Goal: Task Accomplishment & Management: Complete application form

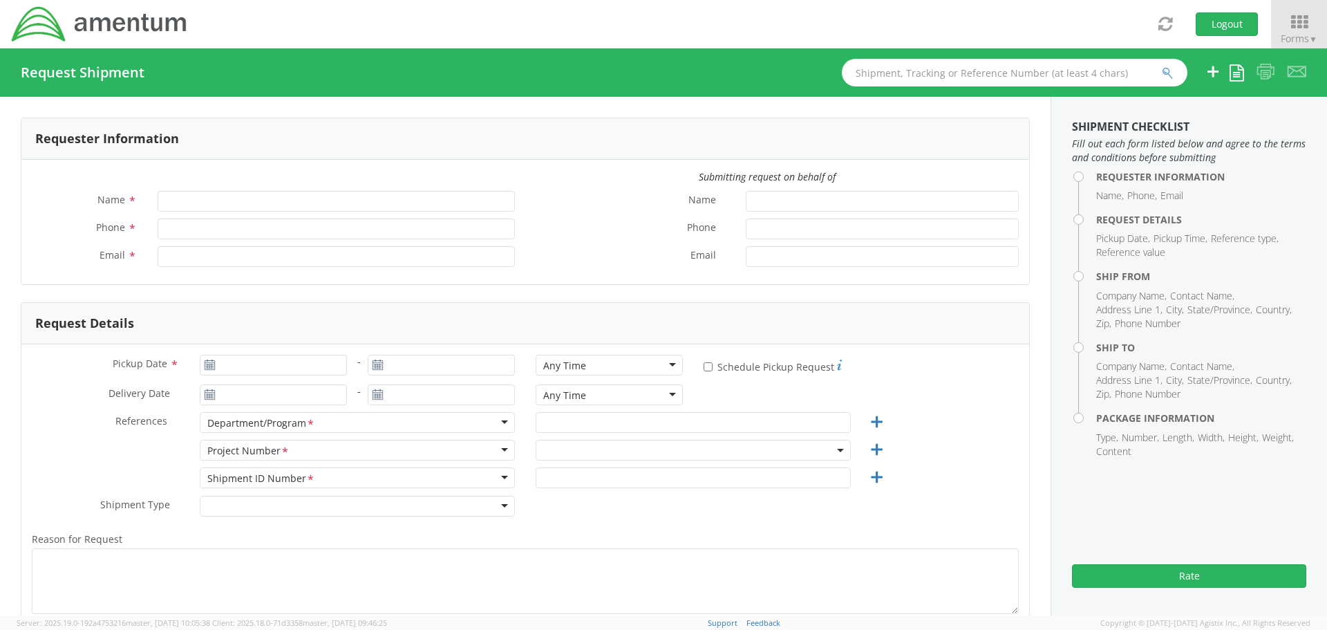
type input "[PERSON_NAME]"
type input "[PHONE_NUMBER]"
type input "[PERSON_NAME][EMAIL_ADDRESS][PERSON_NAME][DOMAIN_NAME]"
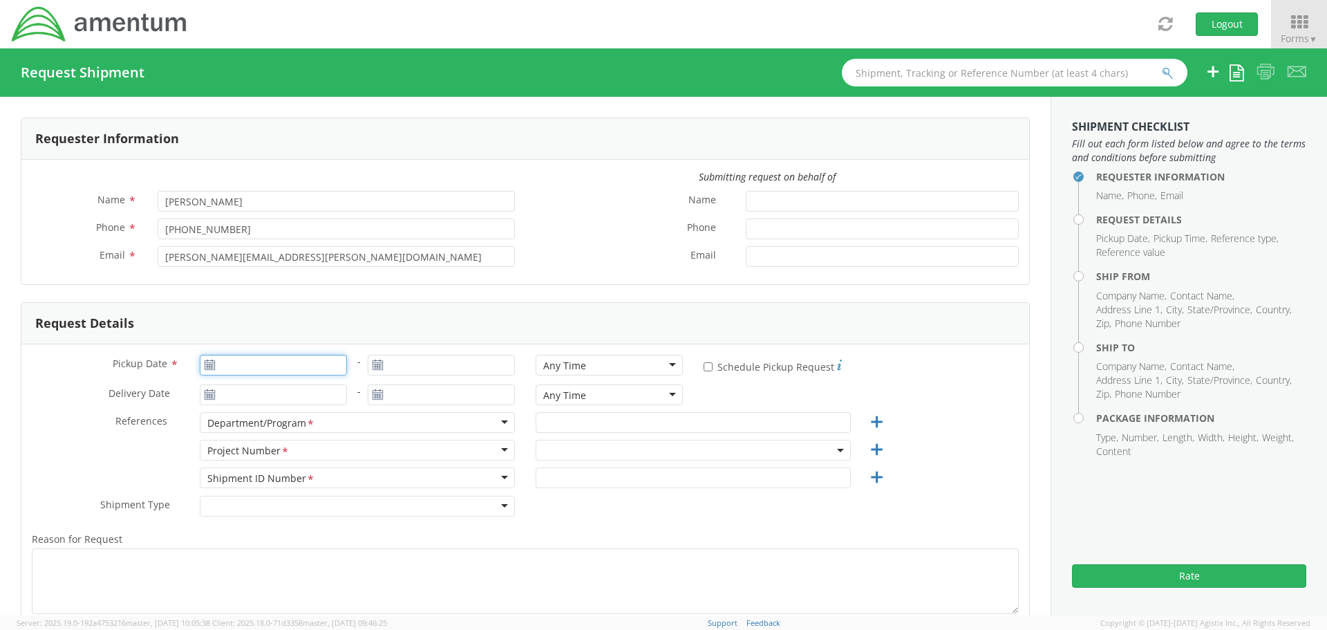
click at [280, 361] on input "Pickup Date *" at bounding box center [273, 365] width 147 height 21
type input "[DATE]"
click at [289, 471] on td "17" at bounding box center [295, 473] width 29 height 21
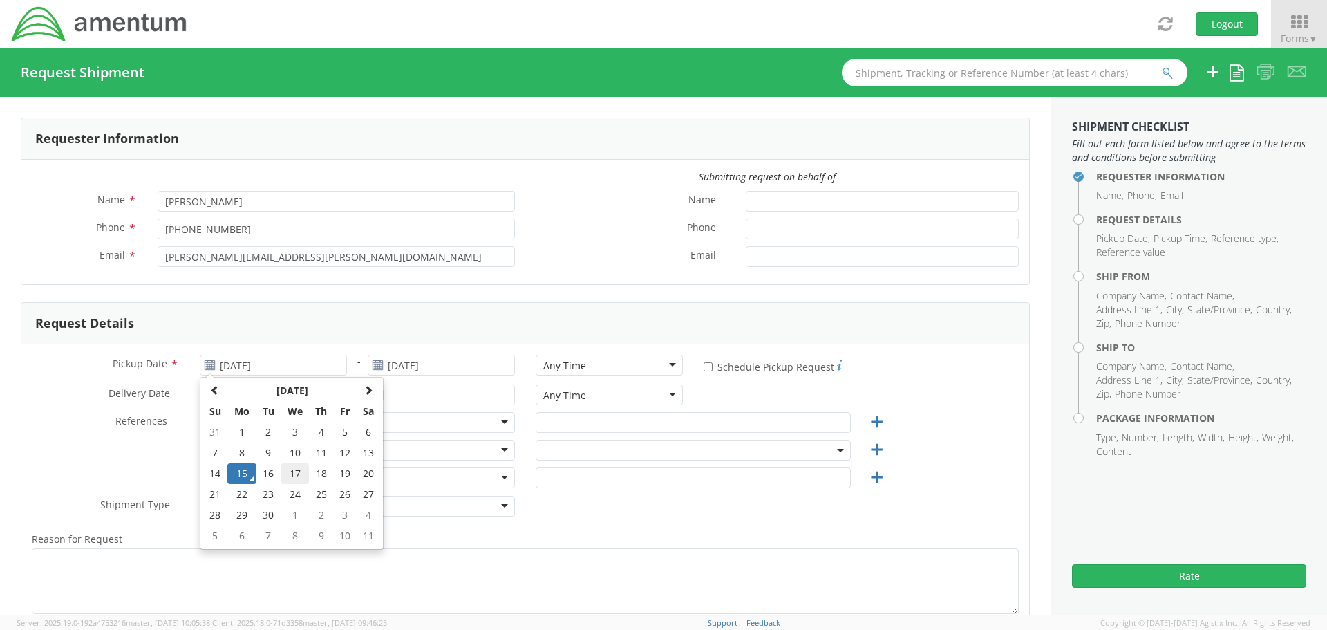
type input "09/17/2025"
click at [667, 362] on div "Any Time" at bounding box center [609, 365] width 147 height 21
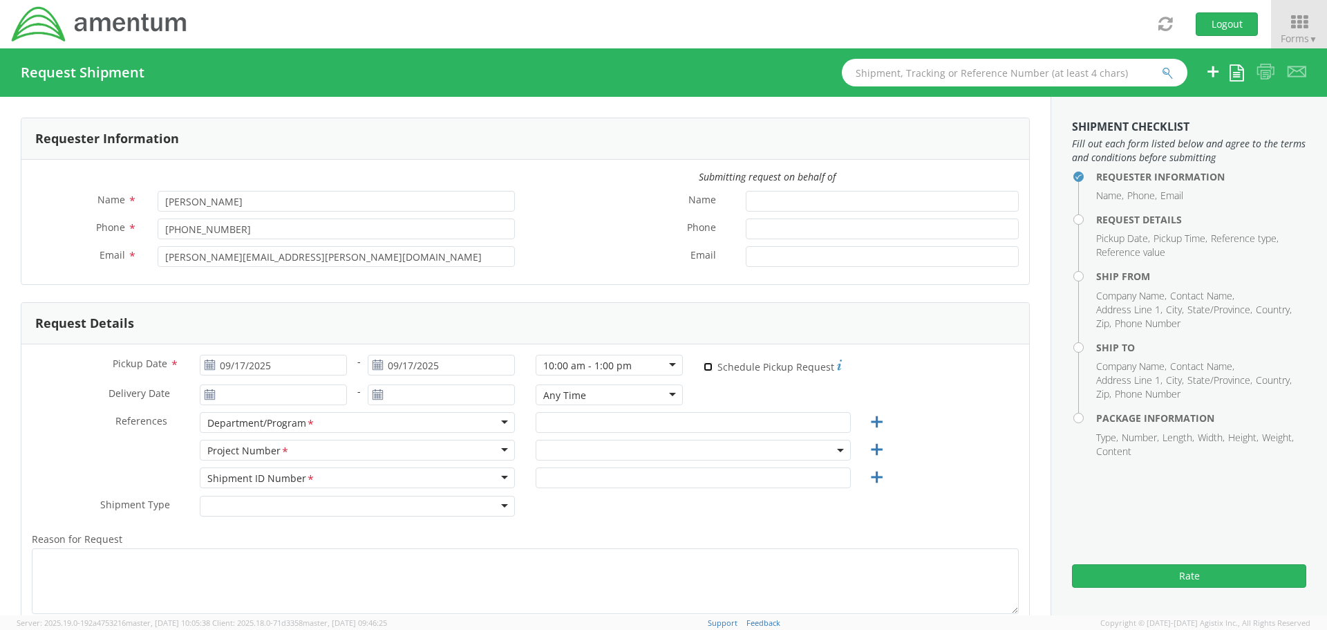
click at [704, 368] on input "* Schedule Pickup Request" at bounding box center [708, 366] width 9 height 9
checkbox input "true"
click at [294, 393] on input "[DATE]" at bounding box center [273, 394] width 147 height 21
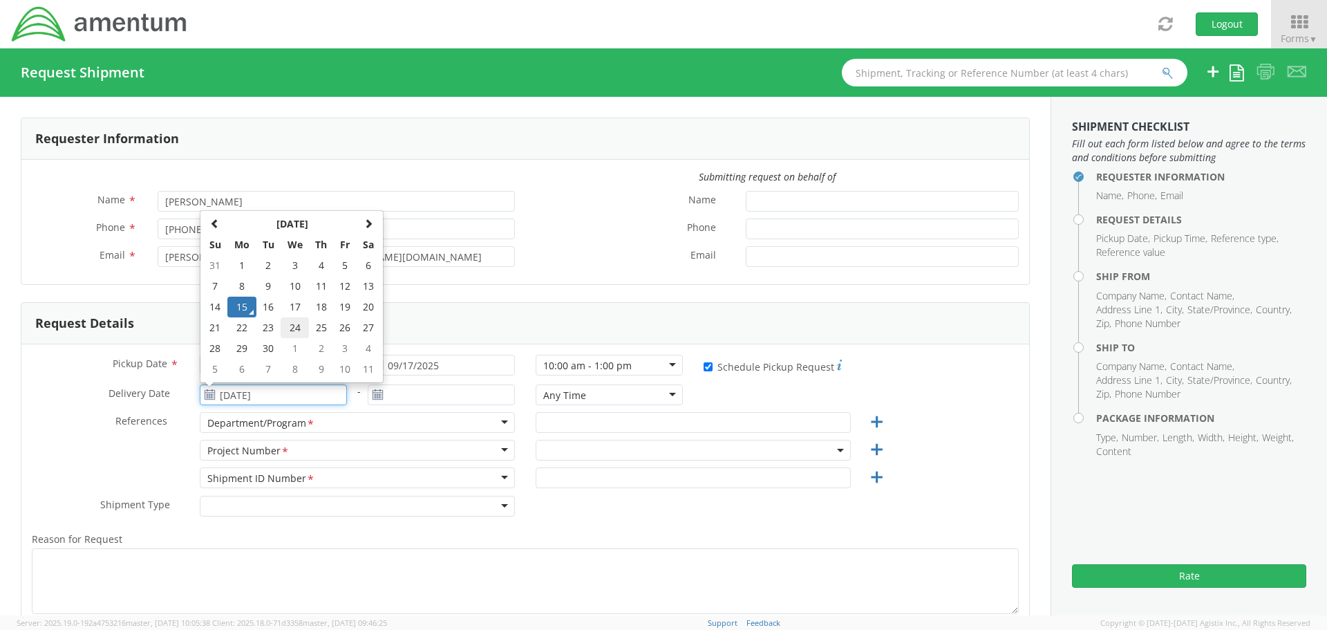
click at [293, 328] on td "24" at bounding box center [295, 327] width 29 height 21
type input "[DATE]"
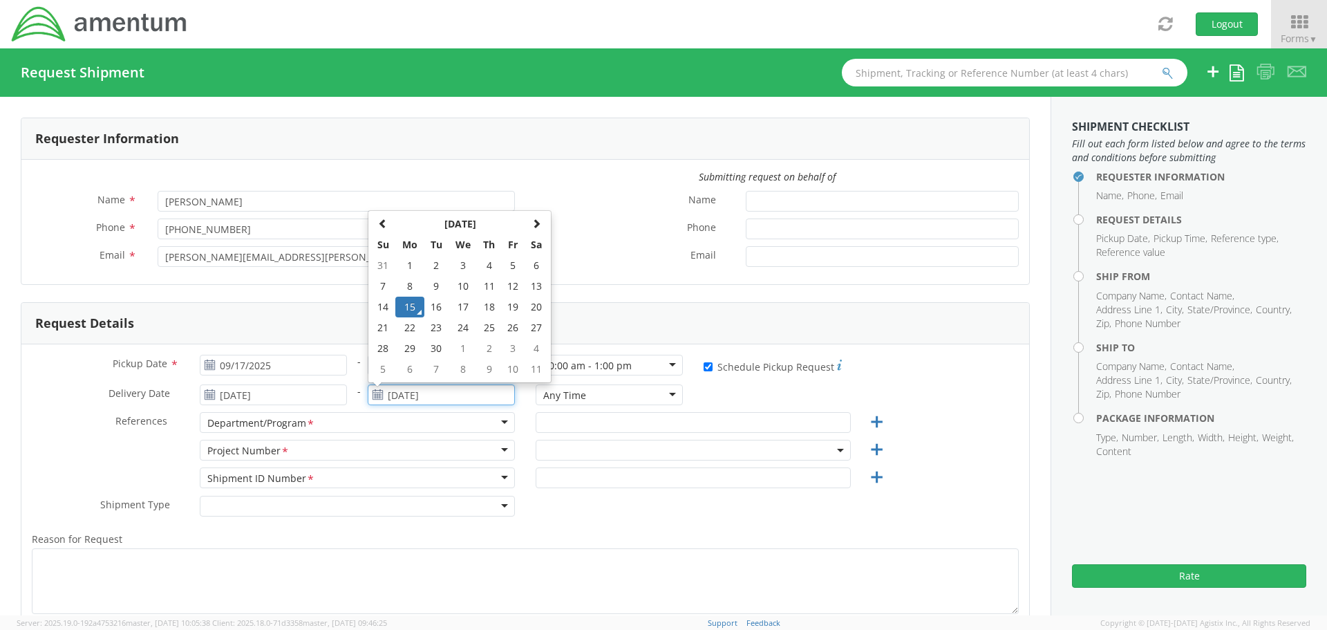
click at [418, 389] on input "[DATE]" at bounding box center [441, 394] width 147 height 21
click at [487, 326] on td "25" at bounding box center [489, 327] width 24 height 21
type input "[DATE]"
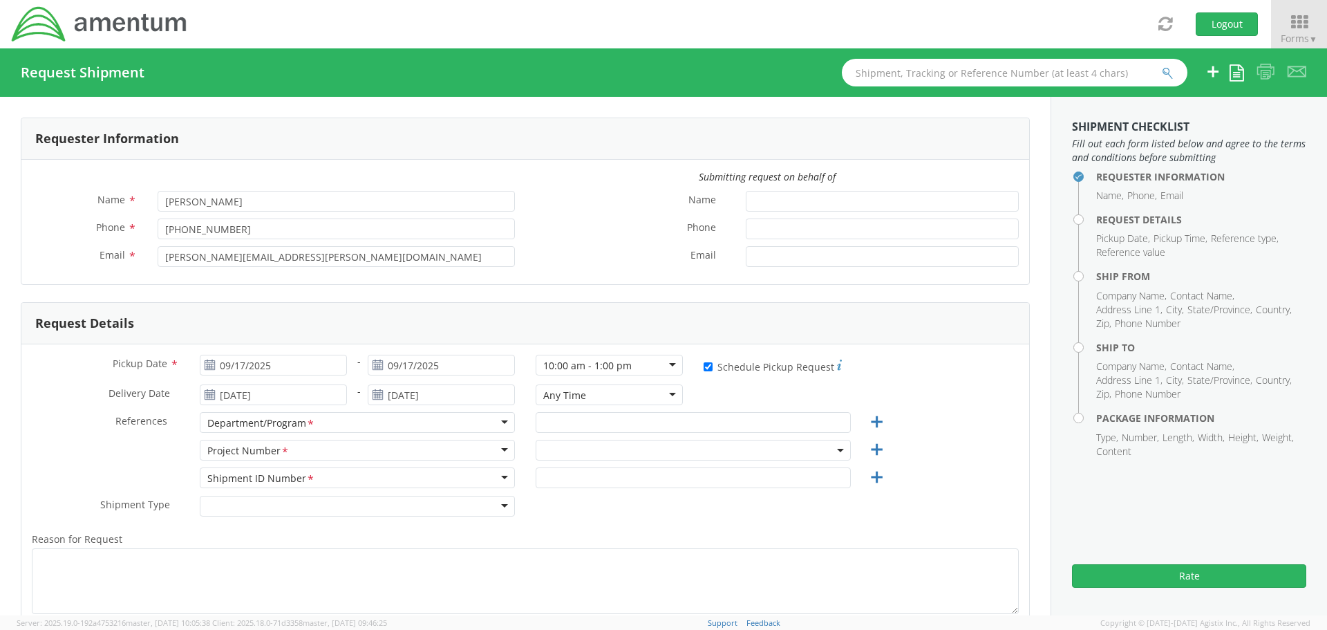
click at [666, 394] on div "Any Time" at bounding box center [609, 394] width 147 height 21
click at [587, 531] on label "Reason for Request *" at bounding box center [525, 539] width 1008 height 18
click at [587, 548] on textarea "Reason for Request *" at bounding box center [525, 581] width 987 height 66
click at [583, 424] on input "text" at bounding box center [693, 422] width 315 height 21
type input "PMS 326"
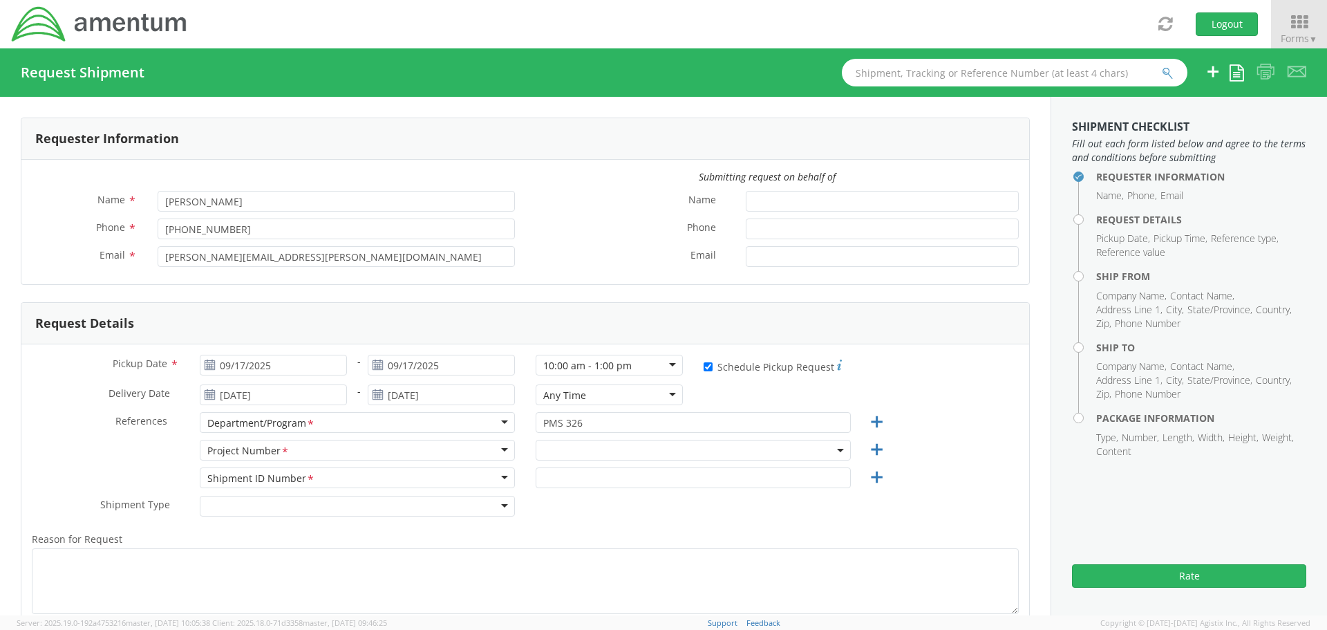
click at [565, 446] on span at bounding box center [693, 450] width 315 height 21
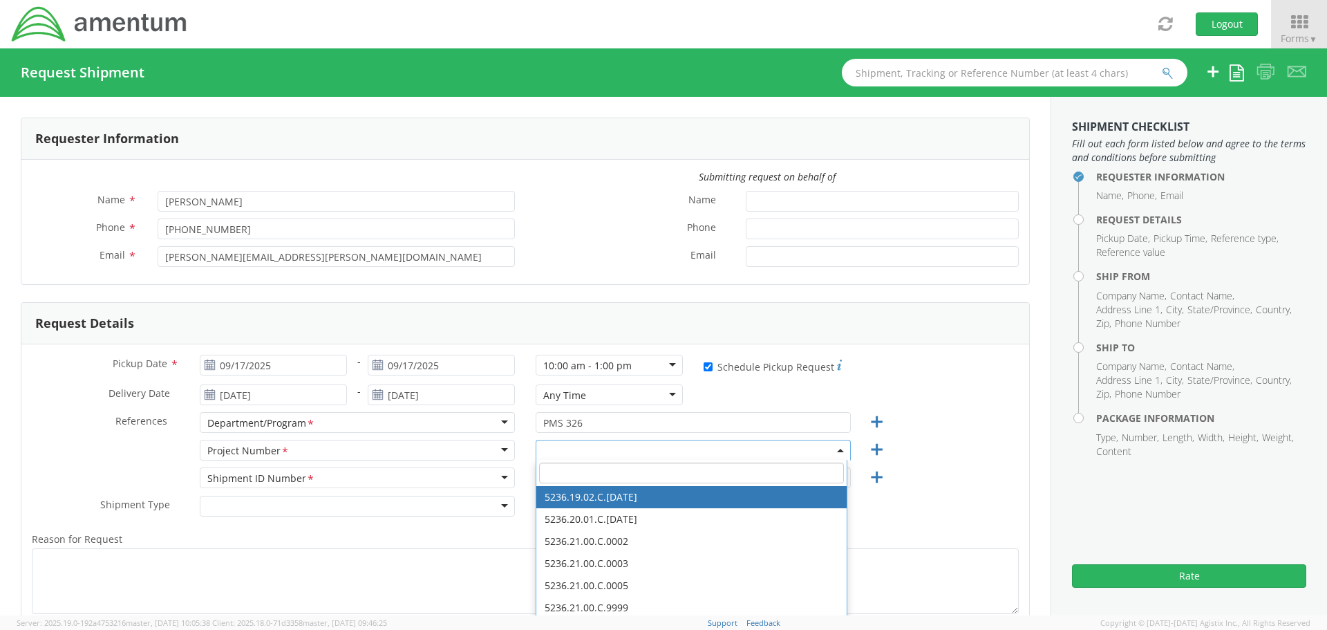
click at [565, 475] on input "search" at bounding box center [691, 472] width 305 height 21
type input "e"
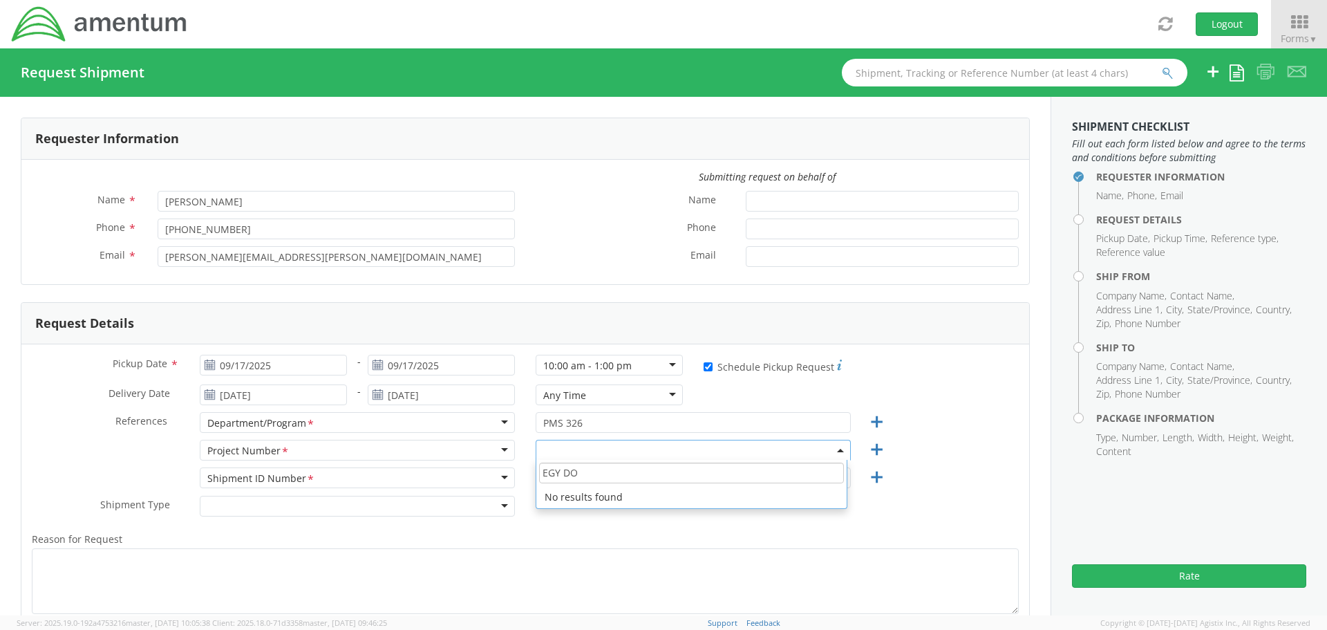
type input "EGY DO"
click at [551, 522] on div "Shipment Type * Batch Regular" at bounding box center [525, 510] width 1008 height 28
click at [558, 446] on span at bounding box center [693, 450] width 315 height 21
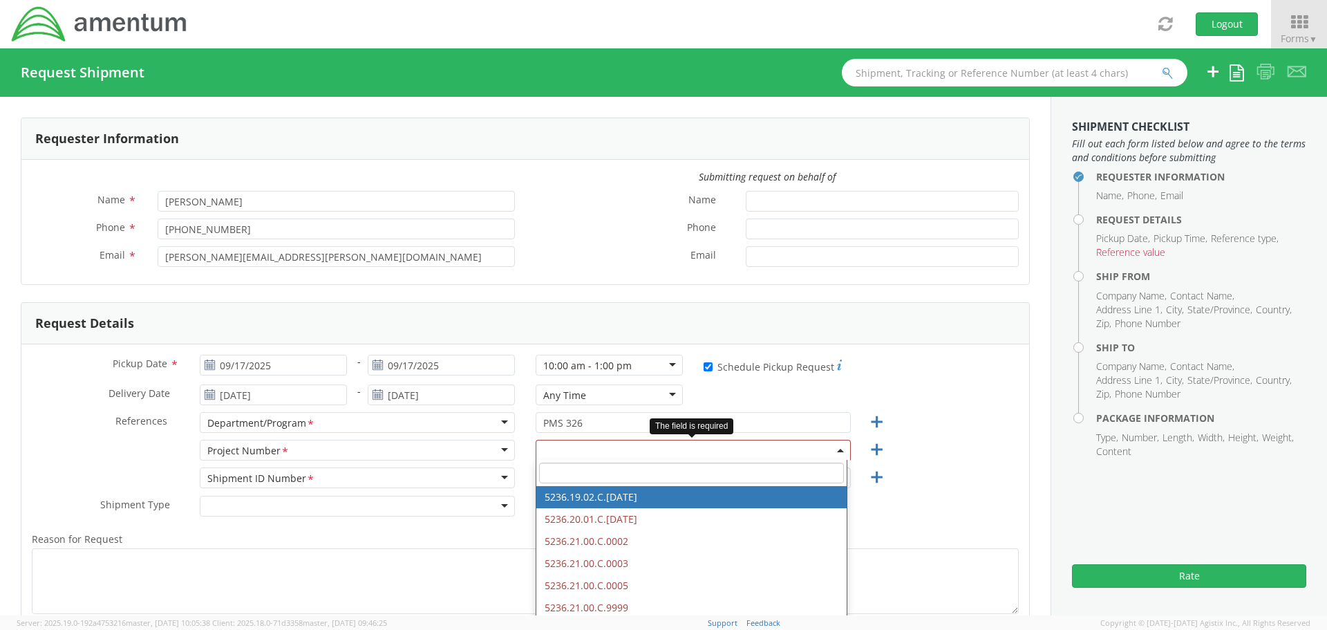
click at [557, 474] on input "search" at bounding box center [691, 472] width 305 height 21
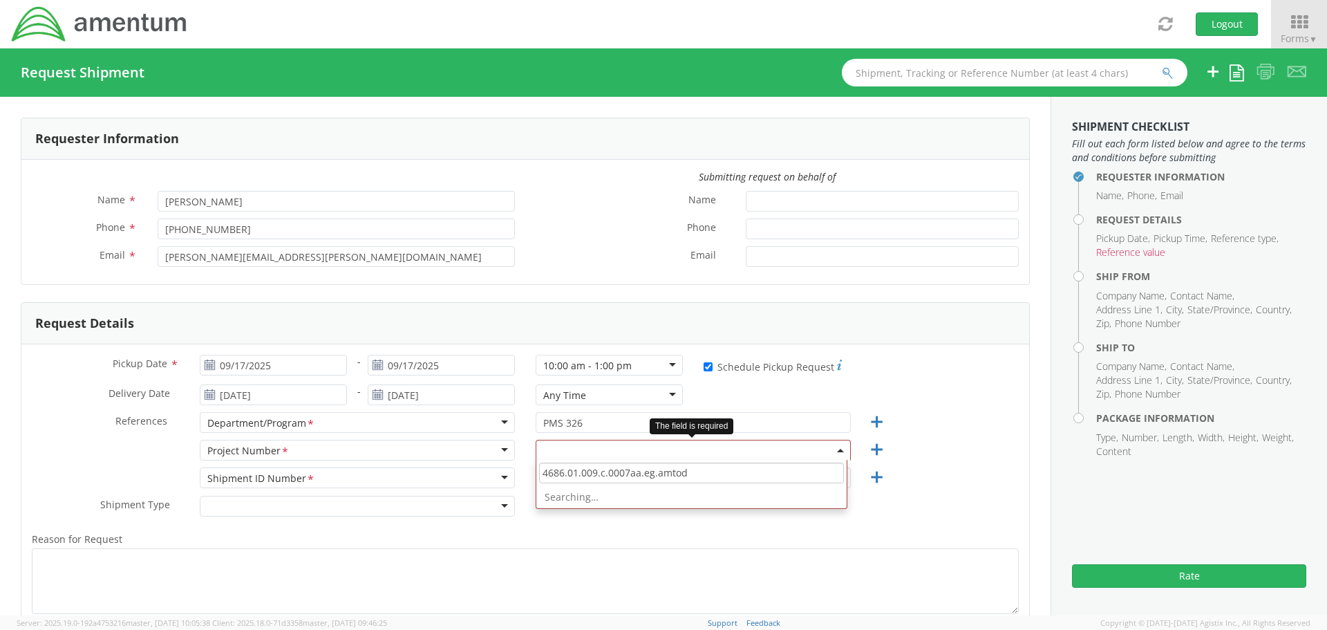
type input "4686.01.009.c.0007aa.eg.amtodc"
drag, startPoint x: 695, startPoint y: 473, endPoint x: 352, endPoint y: 482, distance: 343.6
click at [352, 482] on div "Pickup Date * 09/17/2025 - [DATE] 10:00 am - 1:00 pm 10:00 am - 1:00 pm Any Tim…" at bounding box center [525, 526] width 1008 height 364
click at [587, 455] on span at bounding box center [693, 450] width 315 height 21
click at [544, 448] on span at bounding box center [693, 450] width 315 height 21
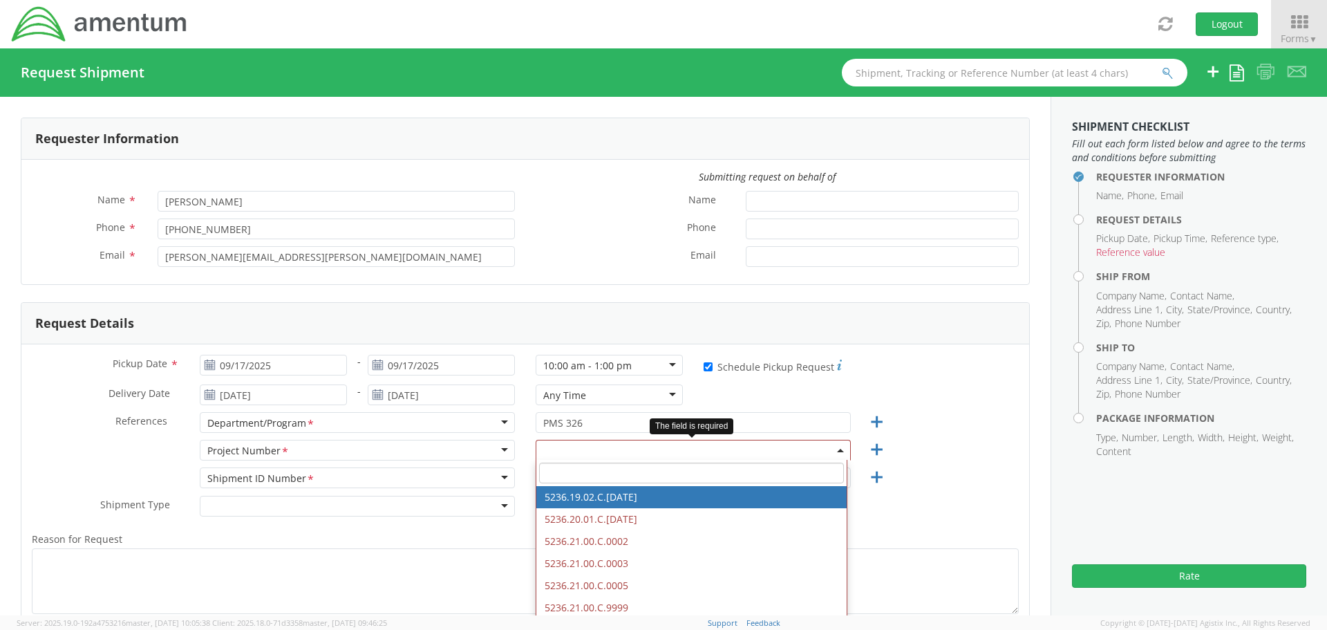
click at [564, 474] on input "search" at bounding box center [691, 472] width 305 height 21
type input "4686.0"
select select "4686.0001.0001AA.AMTNM"
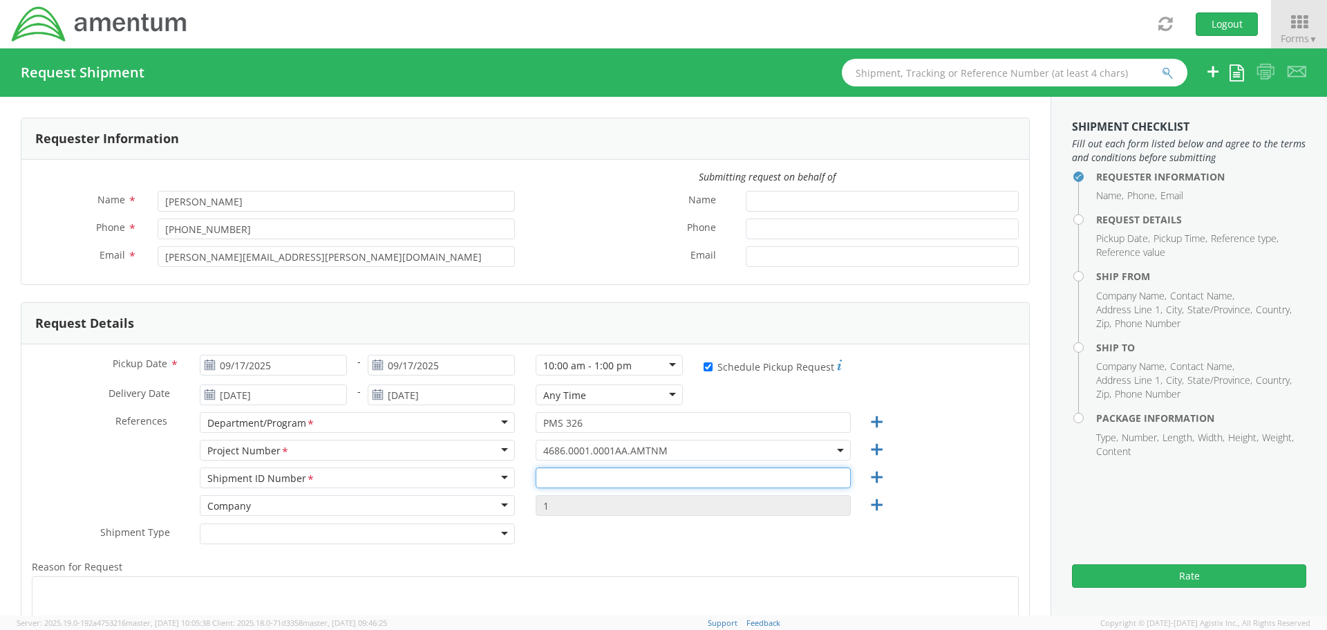
click at [569, 482] on input "text" at bounding box center [693, 477] width 315 height 21
click at [585, 479] on input "EGY-" at bounding box center [693, 477] width 315 height 21
type input "EGY-BAE"
click at [690, 546] on div "Shipment Type * Batch Regular" at bounding box center [525, 537] width 1008 height 28
click at [494, 534] on div at bounding box center [357, 533] width 315 height 21
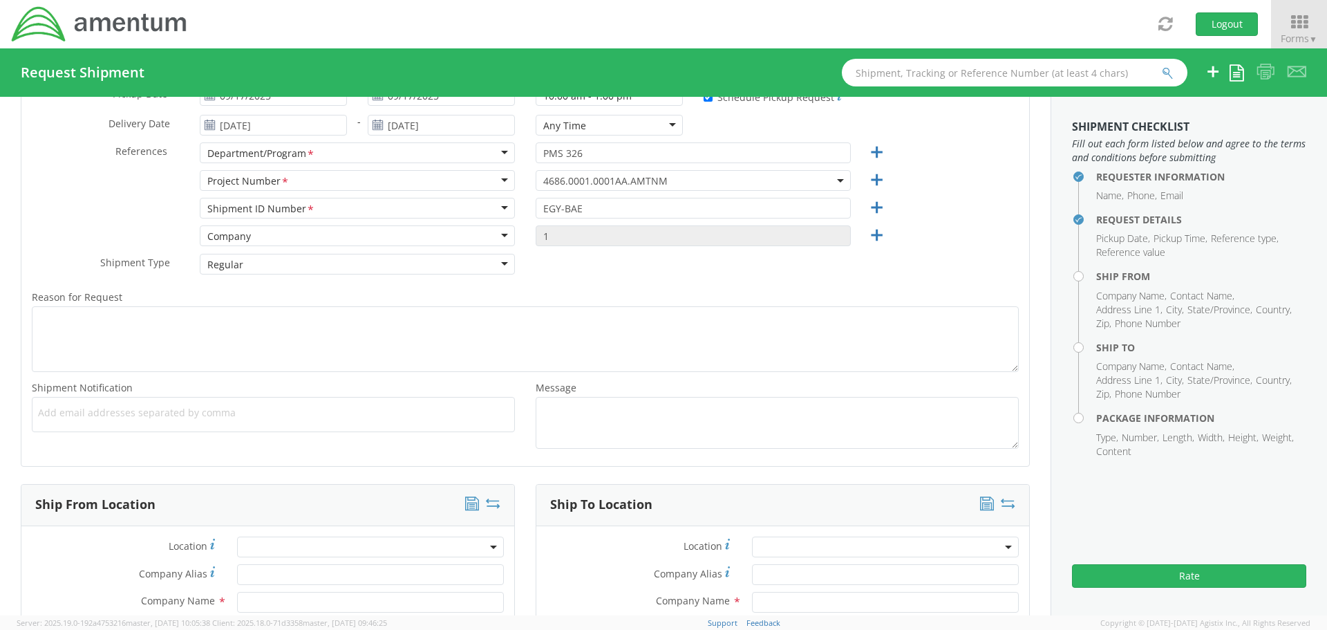
scroll to position [276, 0]
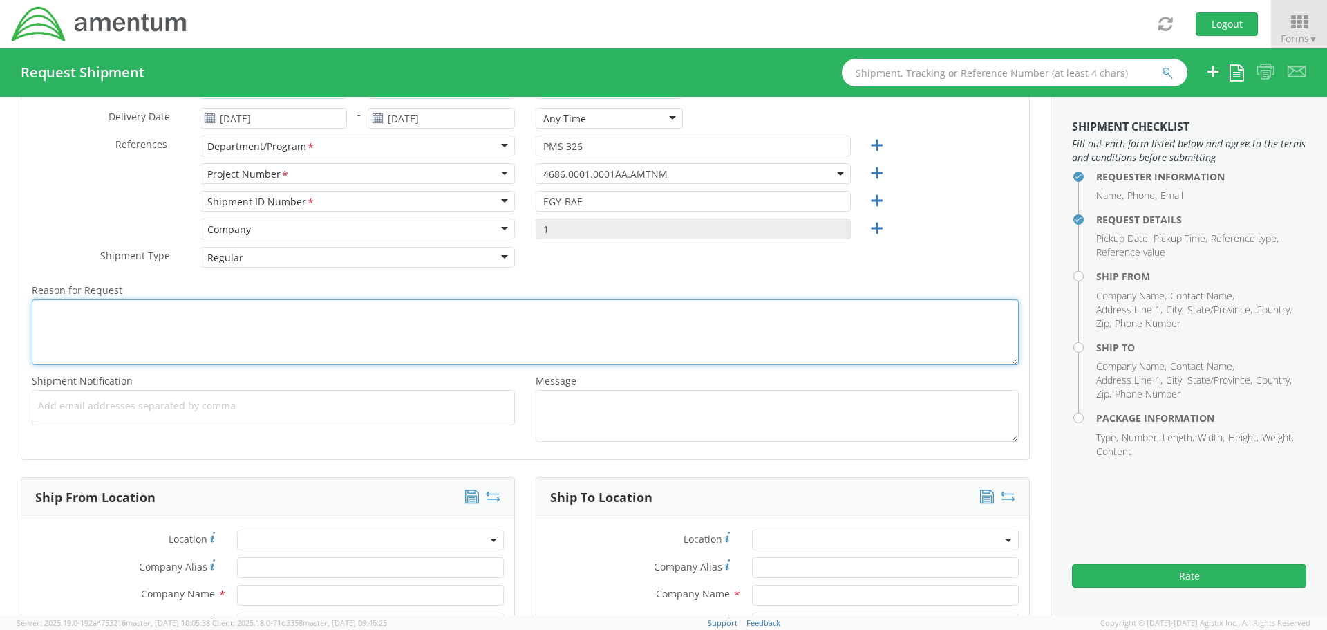
click at [55, 314] on textarea "Reason for Request *" at bounding box center [525, 332] width 987 height 66
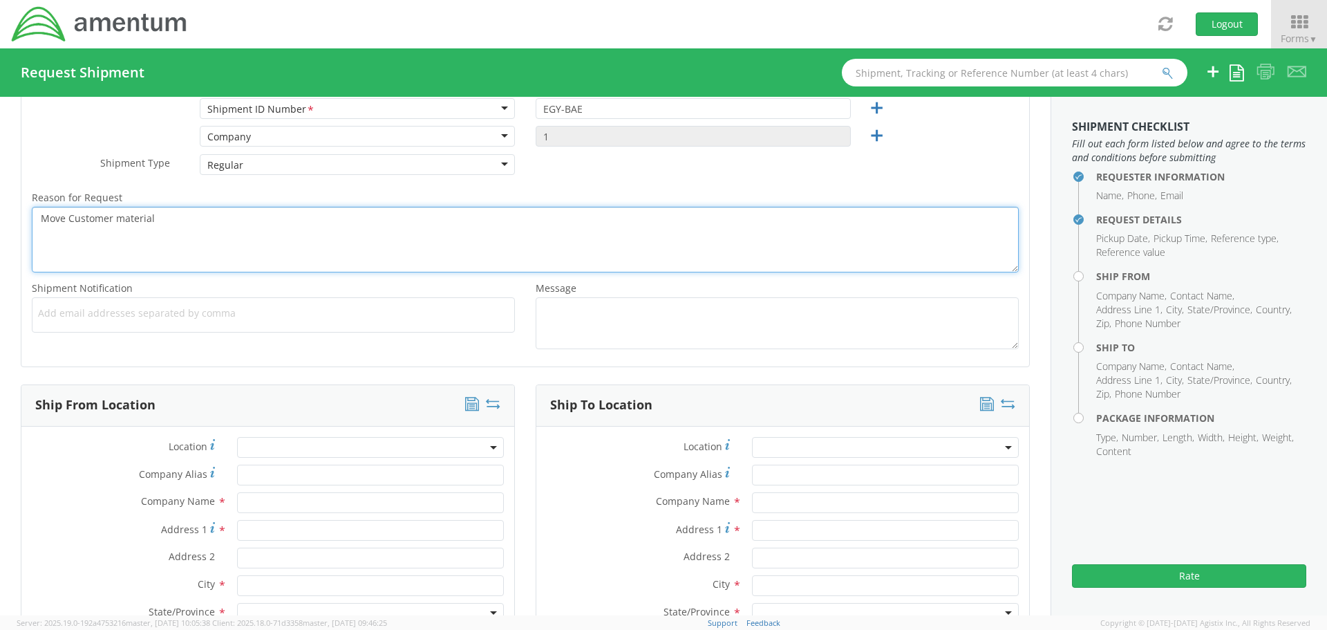
scroll to position [484, 0]
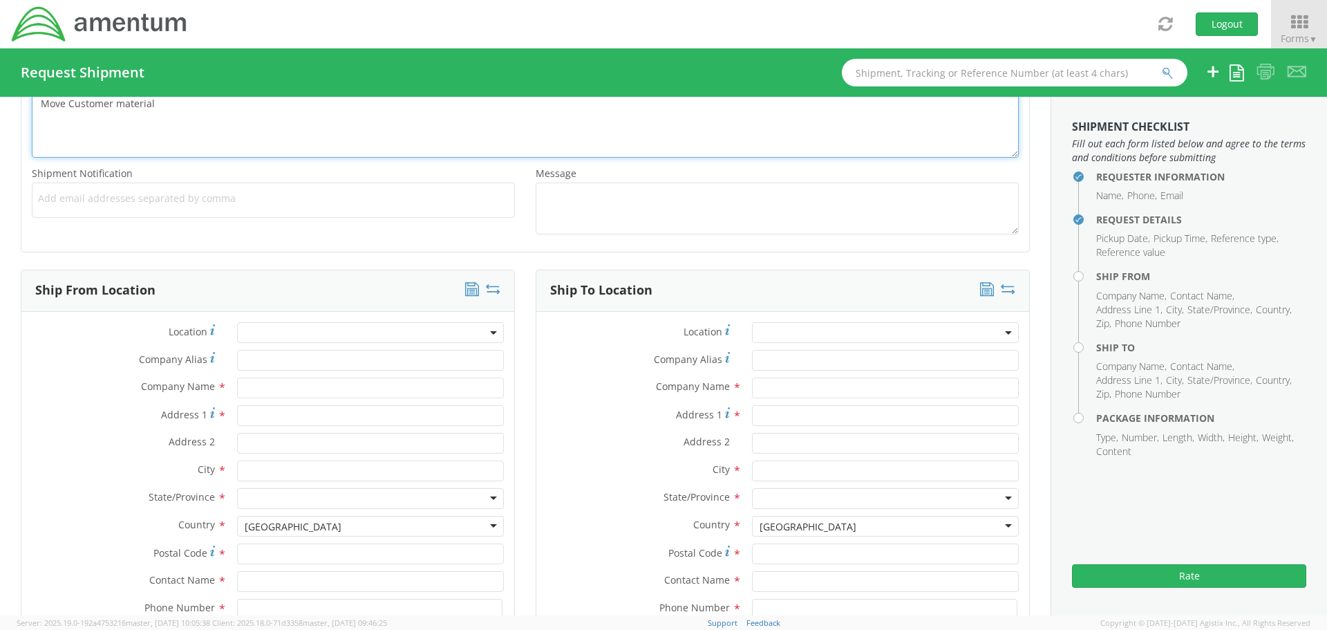
type textarea "Move Customer material"
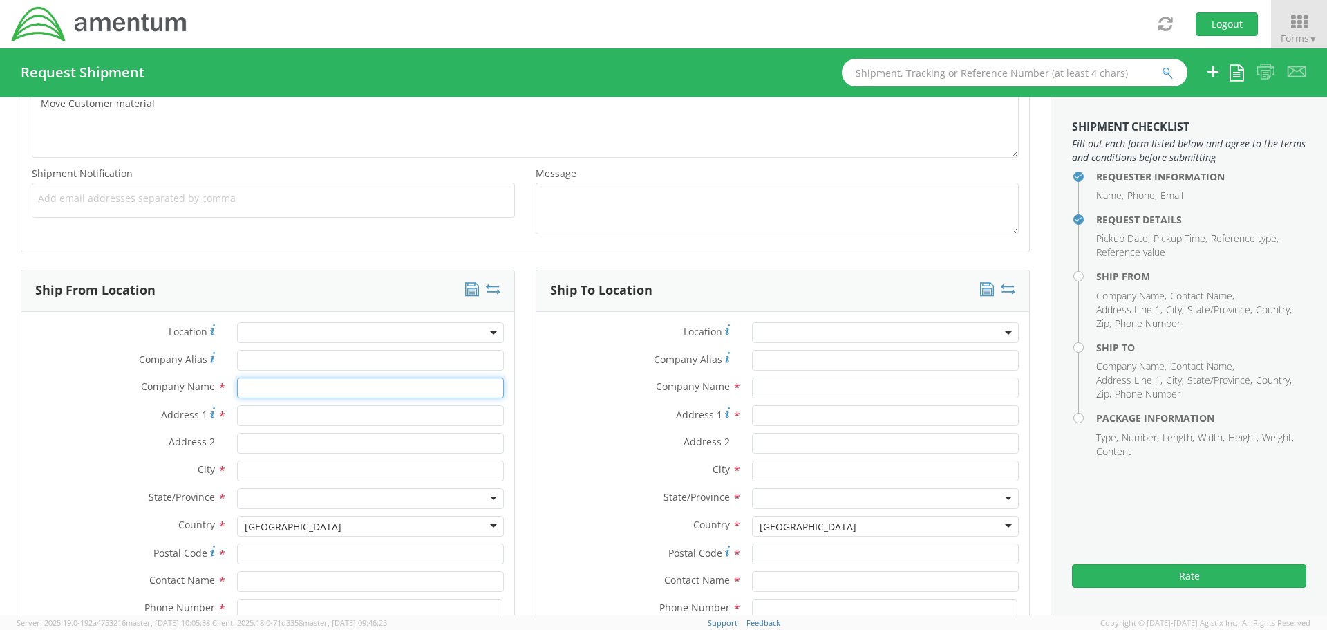
click at [297, 389] on input "text" at bounding box center [370, 387] width 267 height 21
type input "BAE Systems"
type input "[STREET_ADDRESS]"
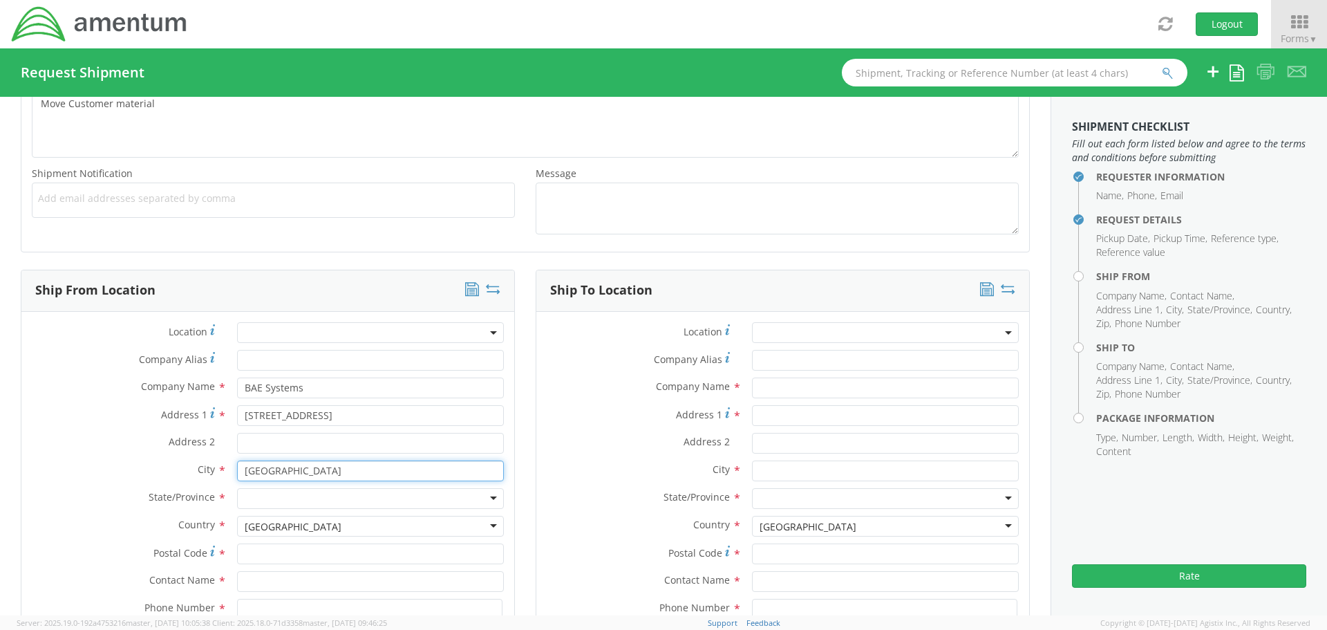
type input "[GEOGRAPHIC_DATA]"
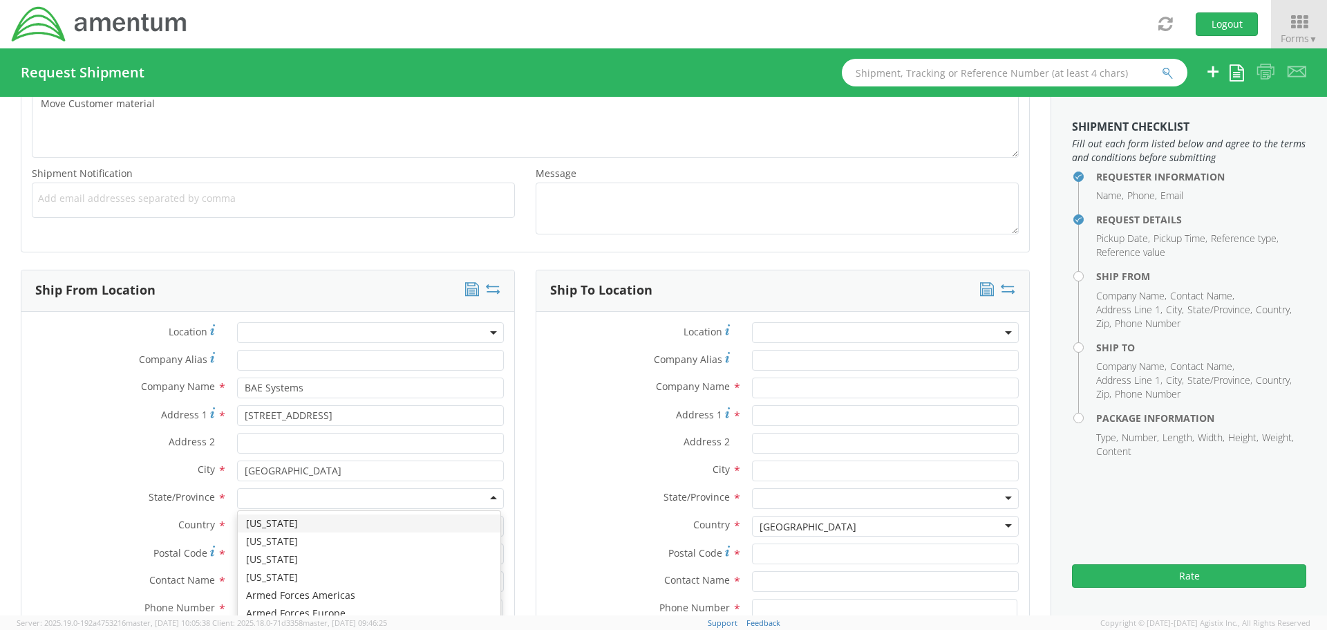
type input "N"
type input "m"
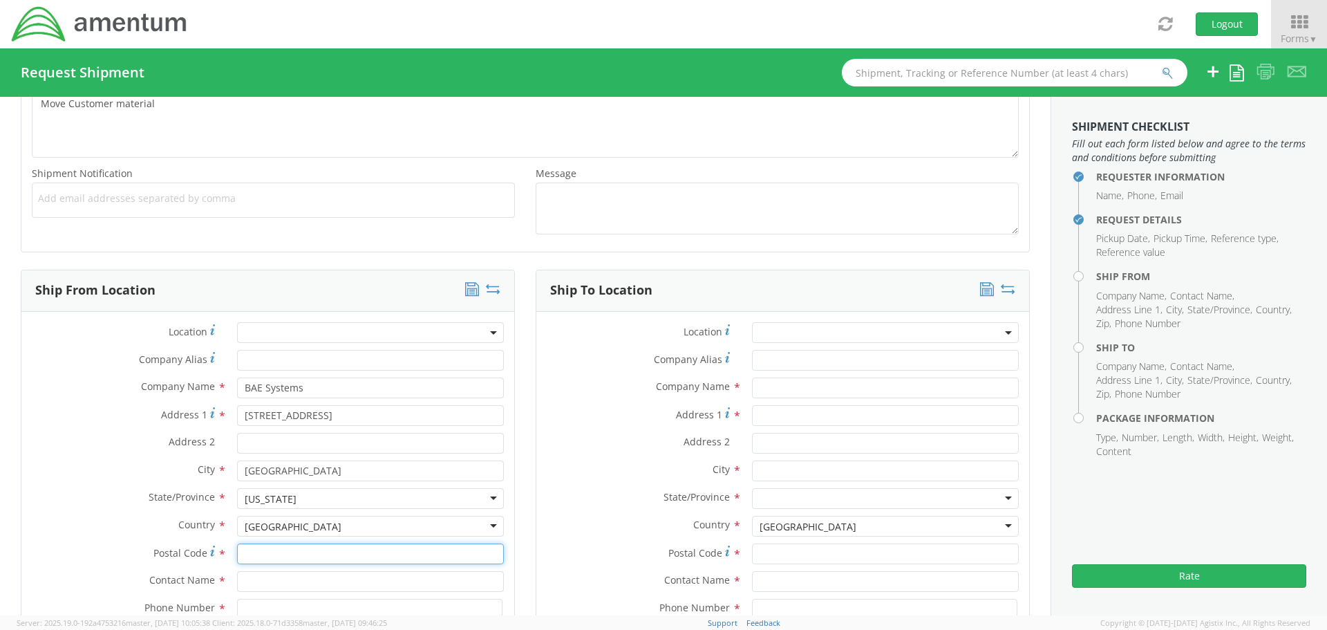
click at [253, 554] on input "Postal Code *" at bounding box center [370, 553] width 267 height 21
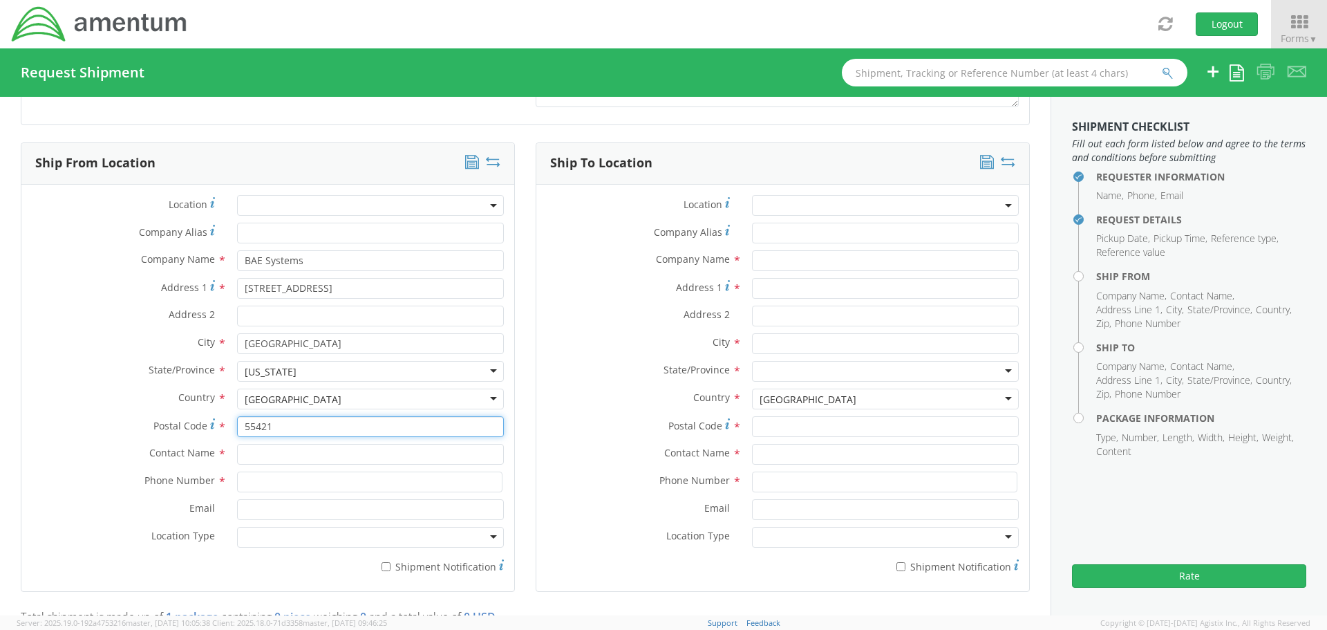
scroll to position [622, 0]
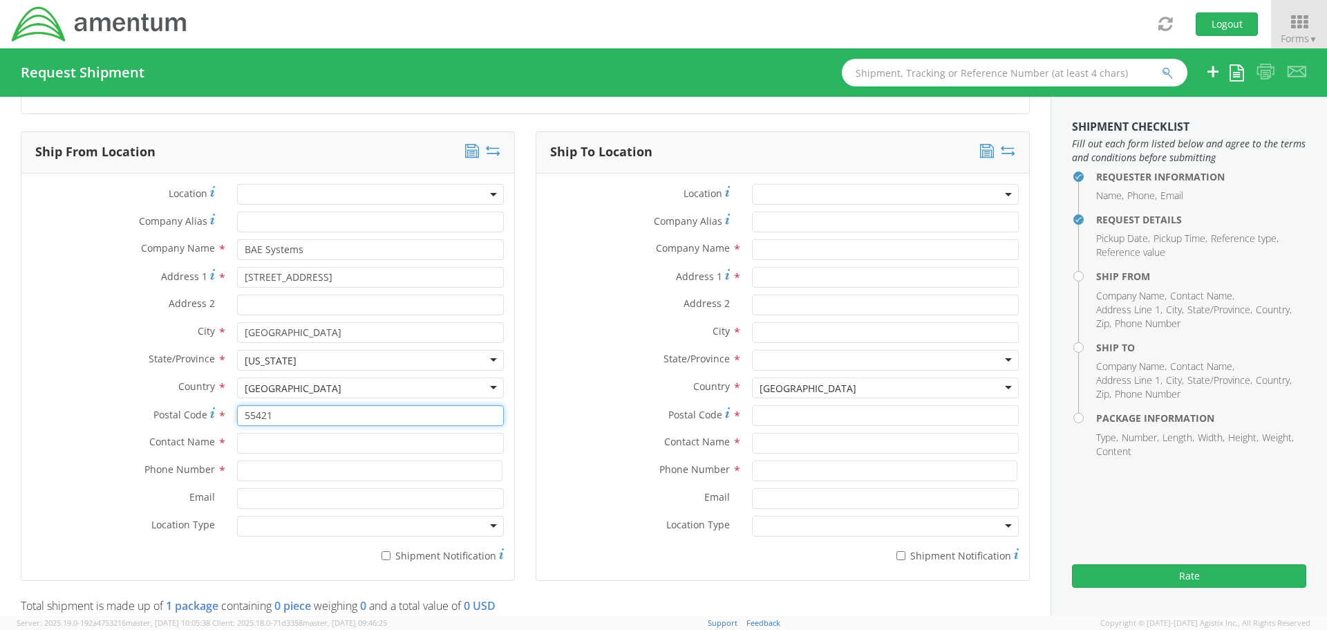
type input "55421"
click at [252, 444] on input "text" at bounding box center [370, 443] width 267 height 21
type input "[PERSON_NAME]"
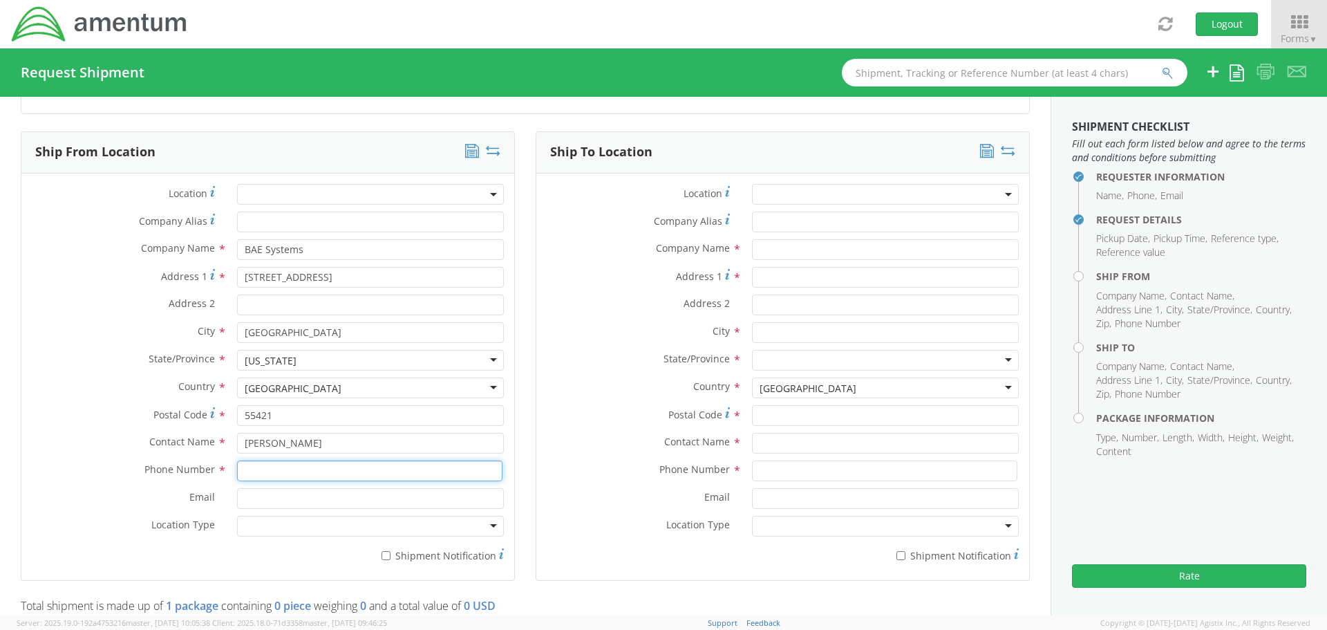
click at [281, 469] on input at bounding box center [369, 470] width 265 height 21
type input "7635723390"
click at [276, 496] on input "Email *" at bounding box center [370, 498] width 267 height 21
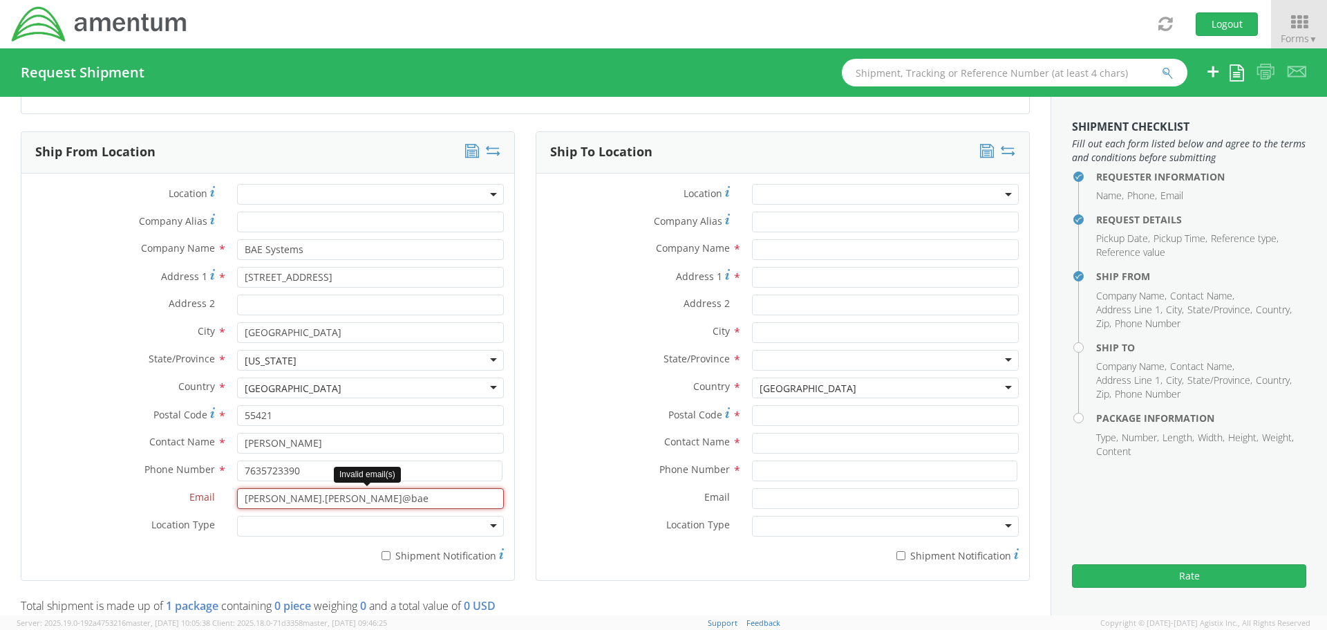
click at [387, 500] on input "[PERSON_NAME].[PERSON_NAME]@bae" at bounding box center [370, 498] width 267 height 21
click at [391, 498] on input "[PERSON_NAME].[PERSON_NAME]@bae" at bounding box center [370, 498] width 267 height 21
type input "[PERSON_NAME][EMAIL_ADDRESS][PERSON_NAME][DOMAIN_NAME]"
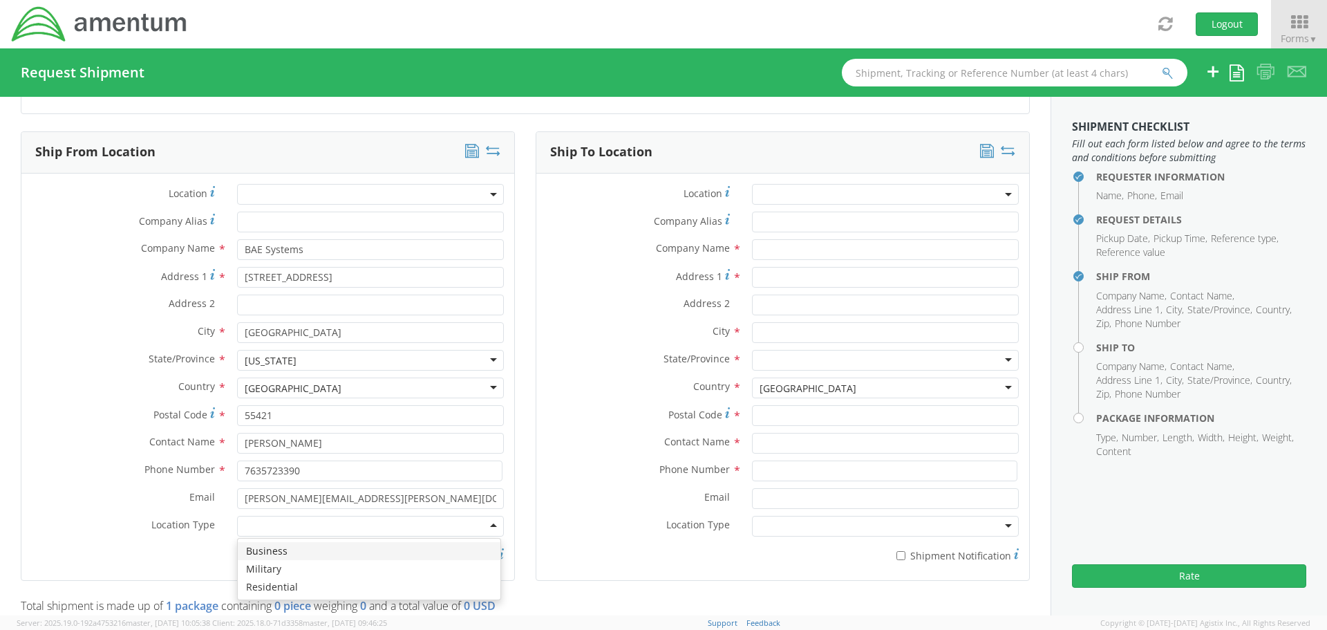
click at [279, 526] on div at bounding box center [370, 526] width 267 height 21
click at [796, 252] on input "text" at bounding box center [885, 249] width 267 height 21
type input "Amentum"
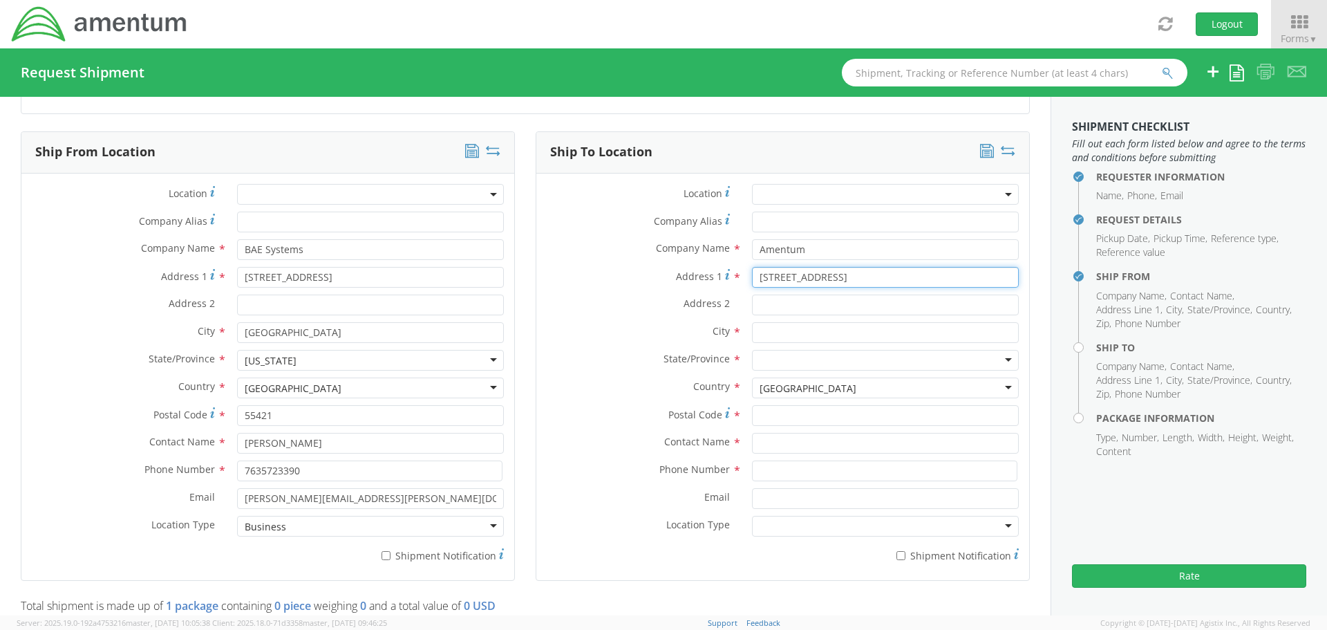
type input "[STREET_ADDRESS]"
type input "[GEOGRAPHIC_DATA]"
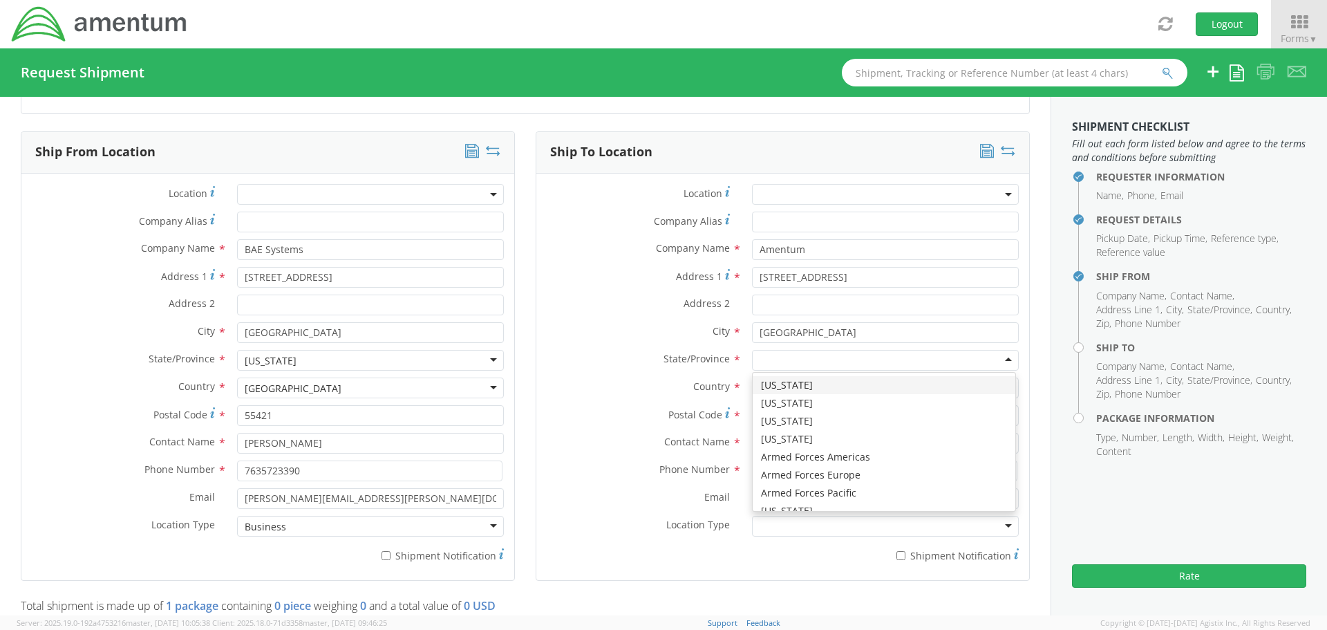
type input "v"
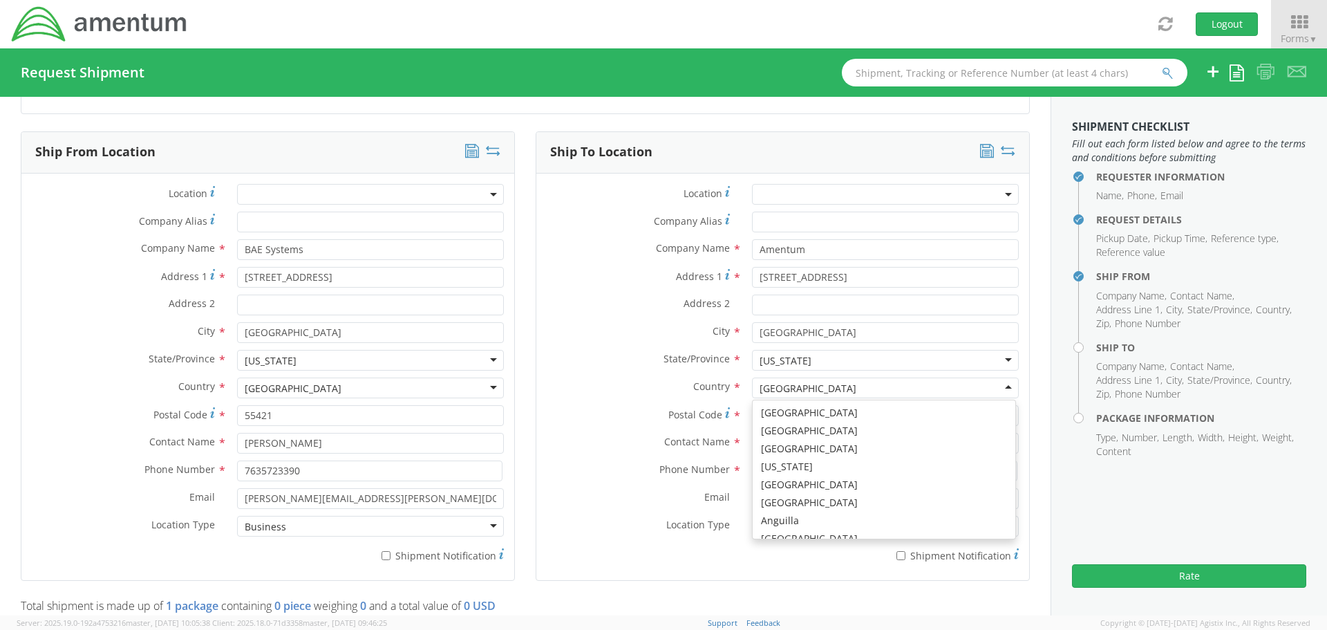
scroll to position [3484, 0]
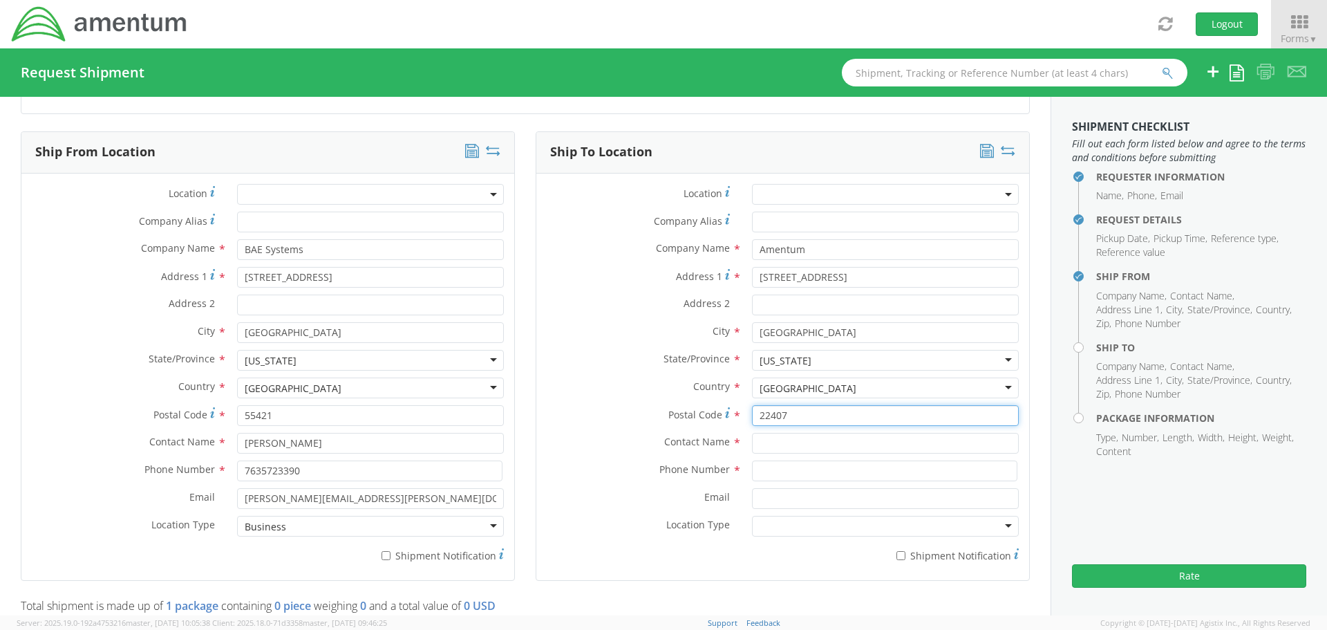
type input "22407"
type input "[PERSON_NAME]"
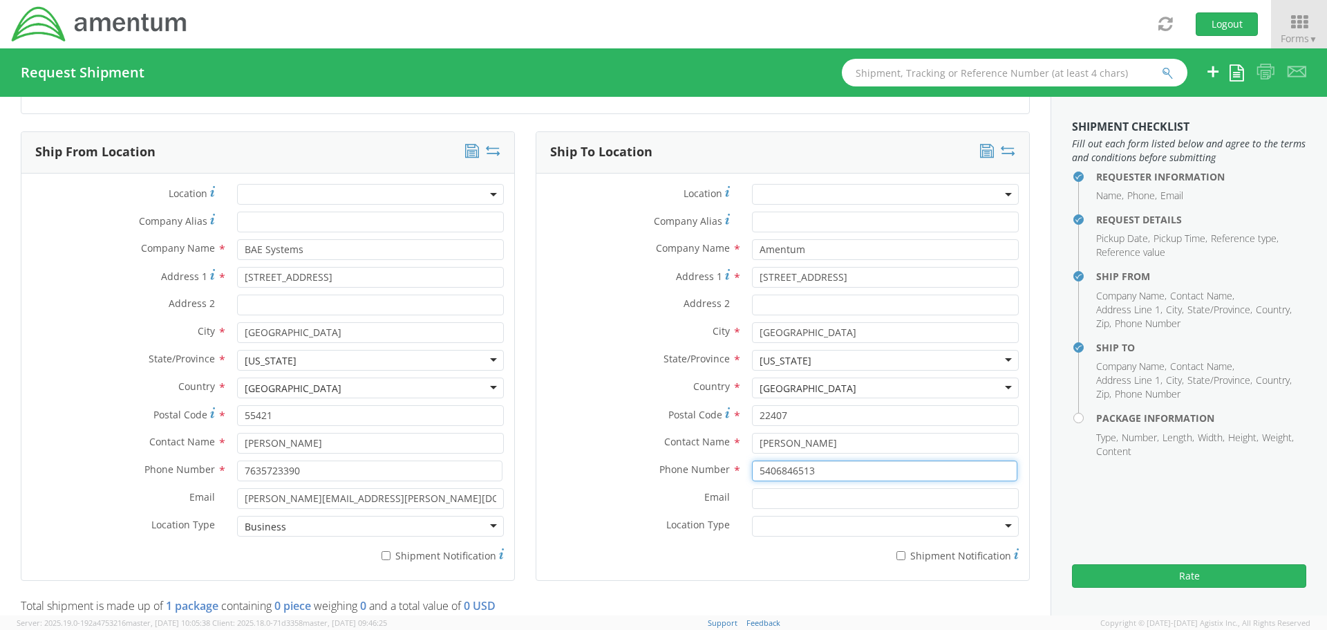
type input "5406846513"
click at [772, 502] on input "Email *" at bounding box center [885, 498] width 267 height 21
type input "[PERSON_NAME][EMAIL_ADDRESS][PERSON_NAME][DOMAIN_NAME]"
click at [783, 516] on div at bounding box center [885, 526] width 267 height 21
click at [896, 556] on input "* Shipment Notification" at bounding box center [900, 555] width 9 height 9
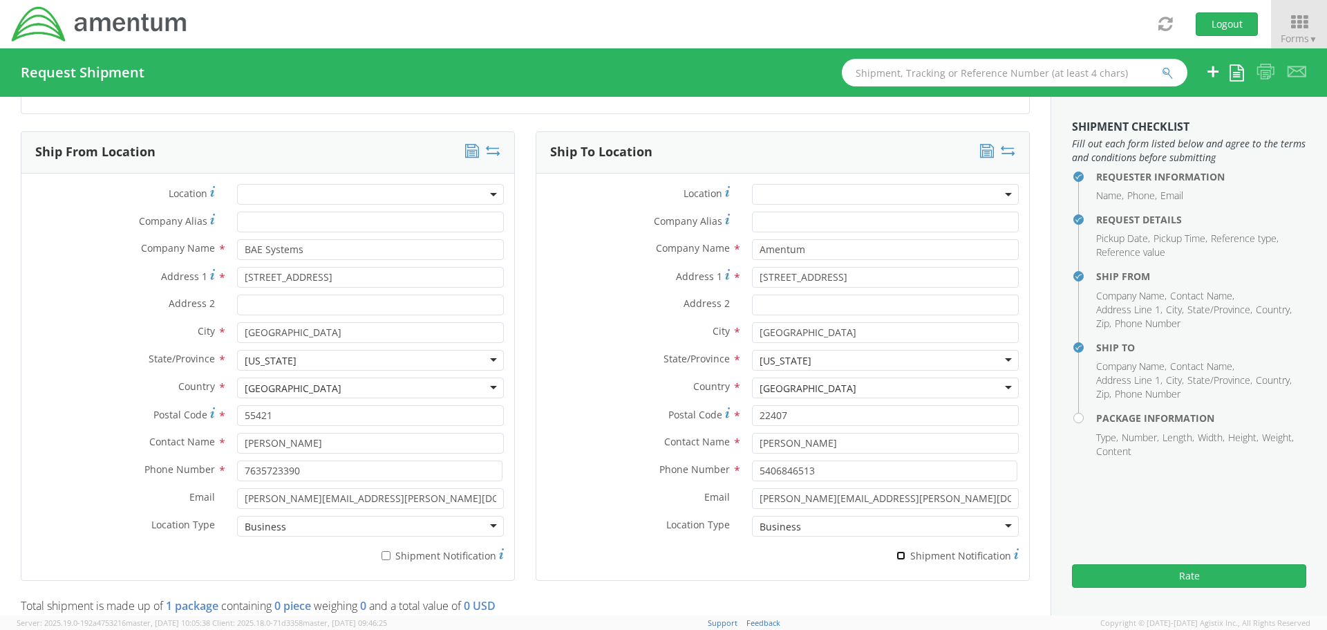
checkbox input "true"
click at [563, 453] on div "Contact Name * [PERSON_NAME] [PERSON_NAME]" at bounding box center [782, 447] width 493 height 28
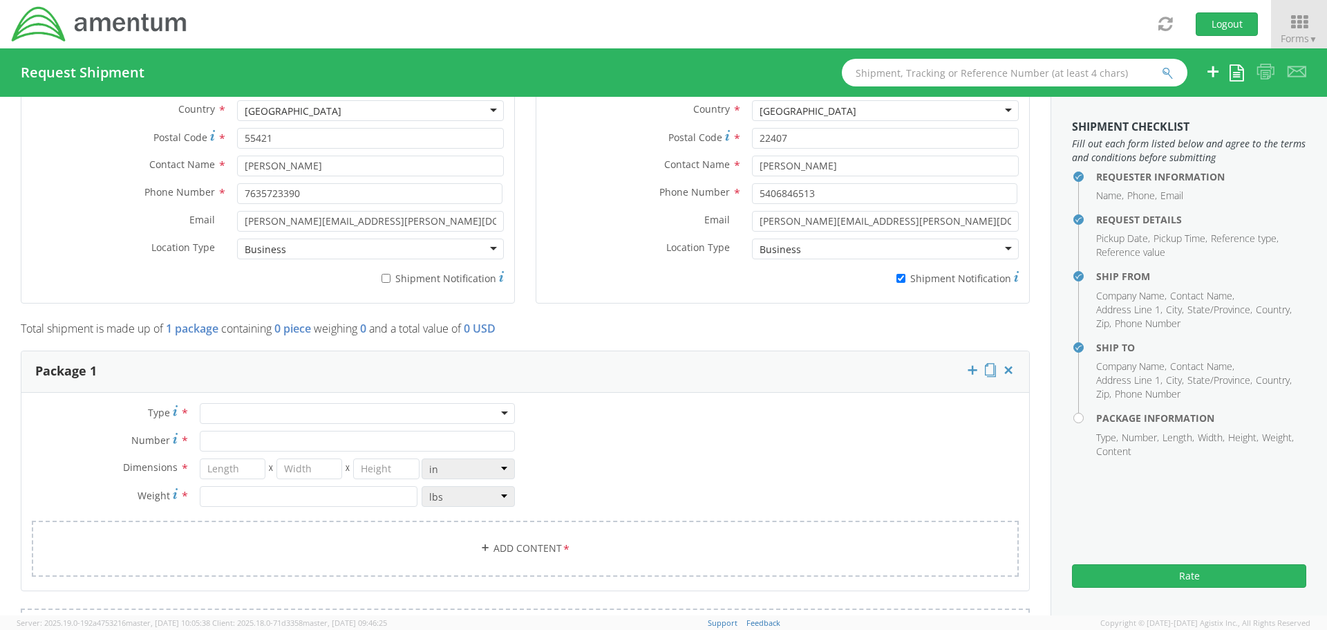
scroll to position [899, 0]
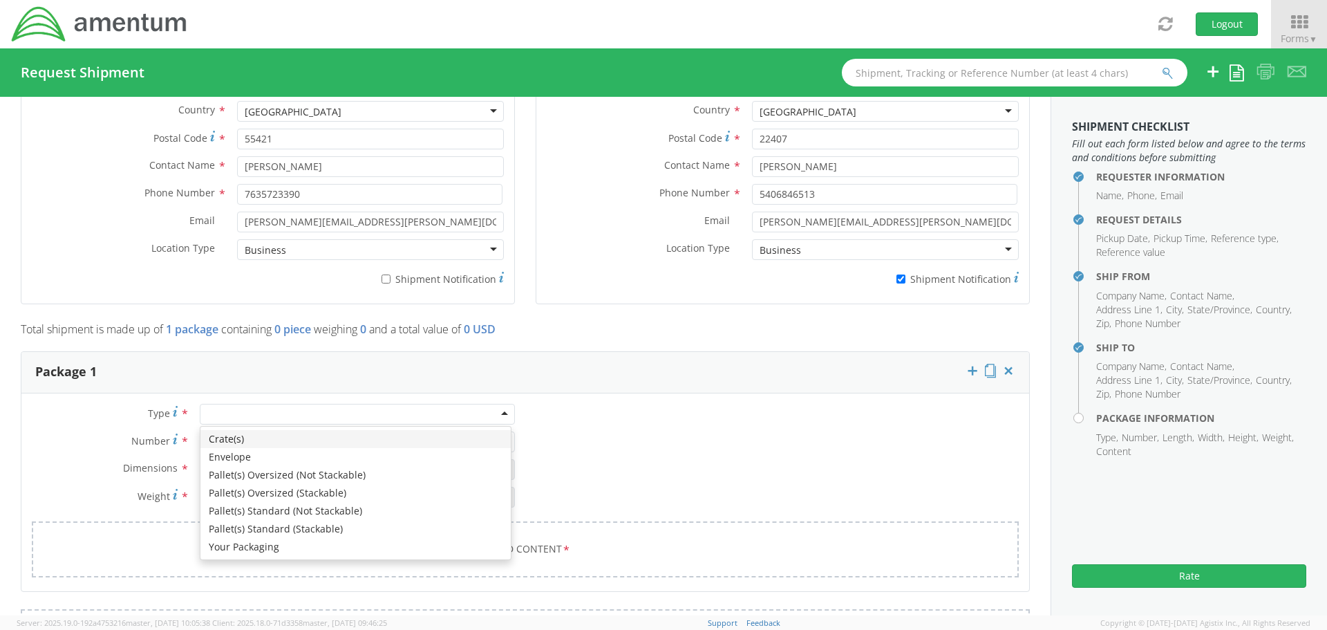
click at [502, 413] on div at bounding box center [357, 414] width 315 height 21
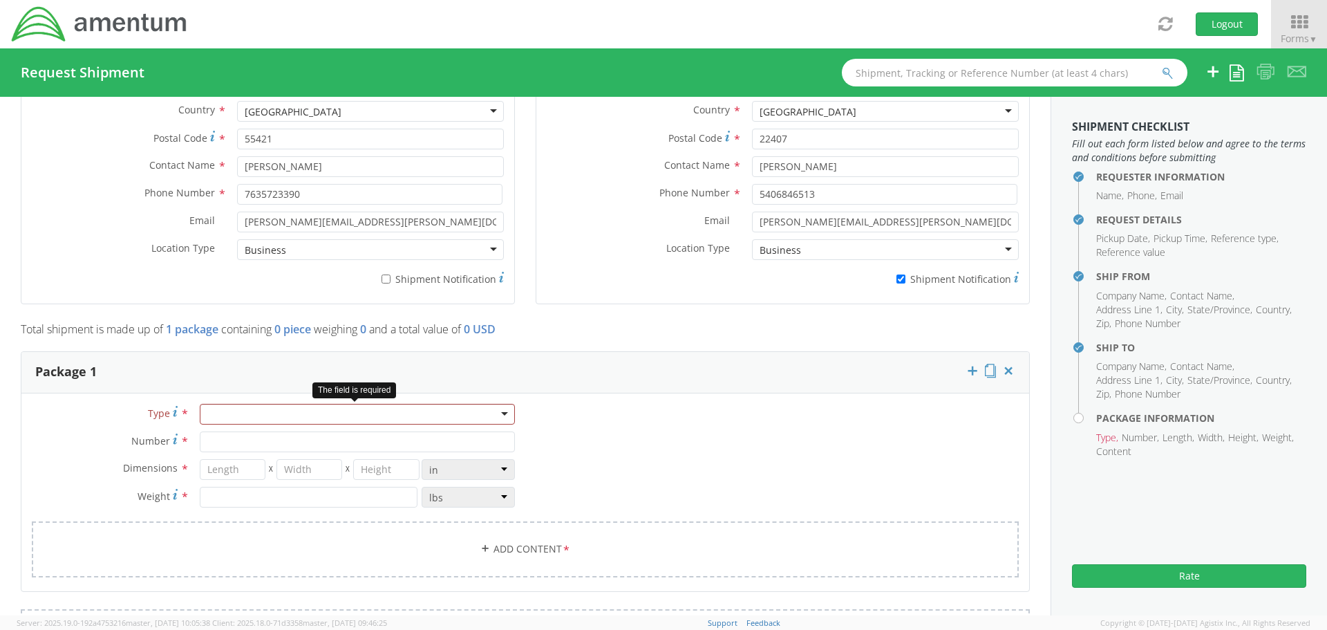
click at [507, 413] on div at bounding box center [357, 414] width 315 height 21
click at [239, 446] on input "Number *" at bounding box center [357, 441] width 315 height 21
type input "1"
click at [237, 473] on input "number" at bounding box center [233, 469] width 66 height 21
type input "53"
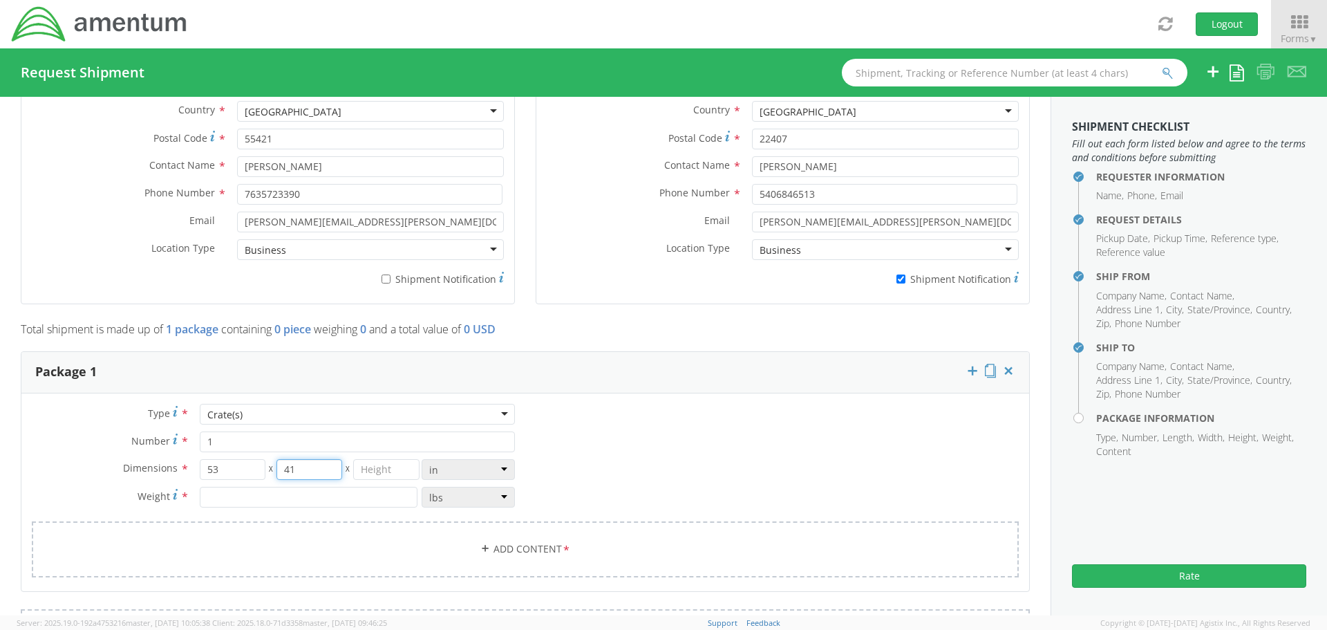
type input "41"
type input "38"
click at [232, 492] on input "number" at bounding box center [309, 497] width 218 height 21
type input "338"
click at [509, 543] on link "Add Content *" at bounding box center [525, 549] width 987 height 56
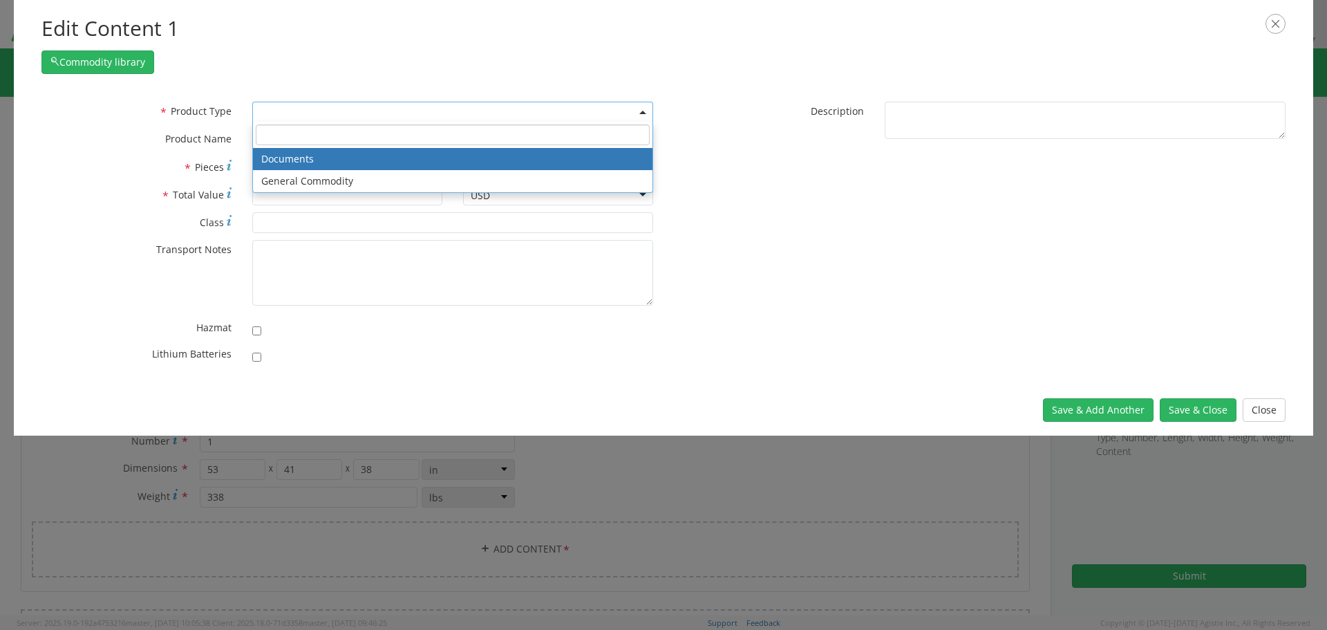
click at [425, 113] on span at bounding box center [452, 112] width 401 height 21
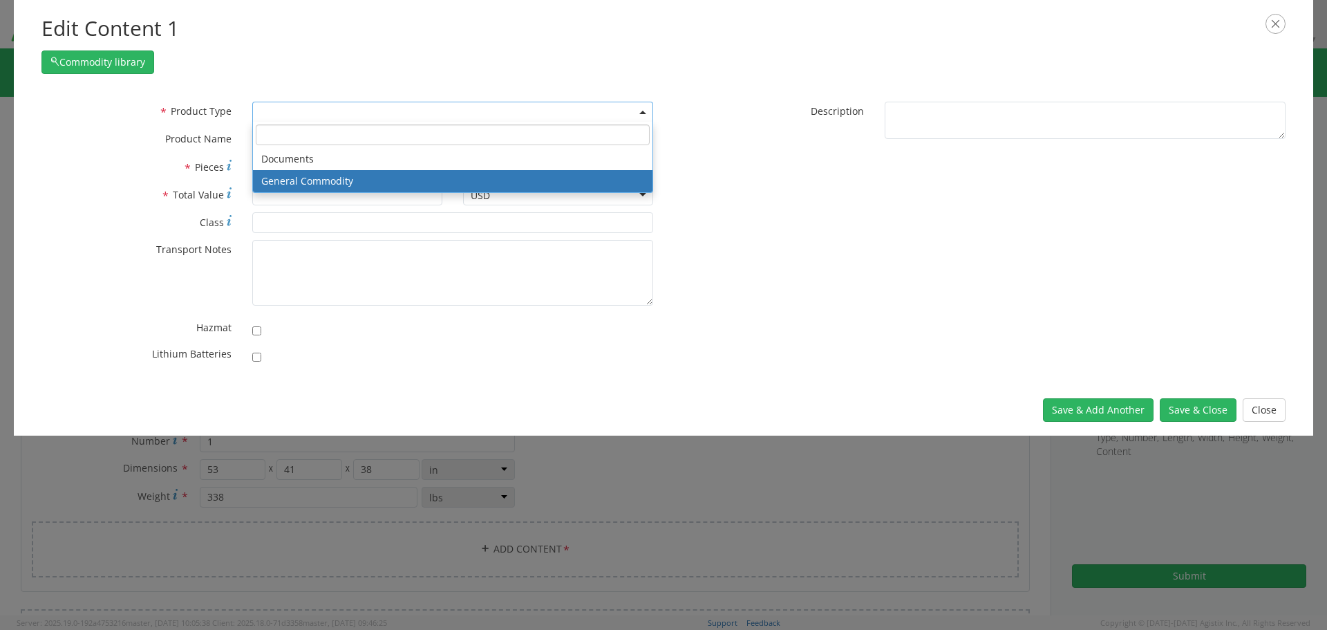
select select "COMMODITY"
type input "General Commodity"
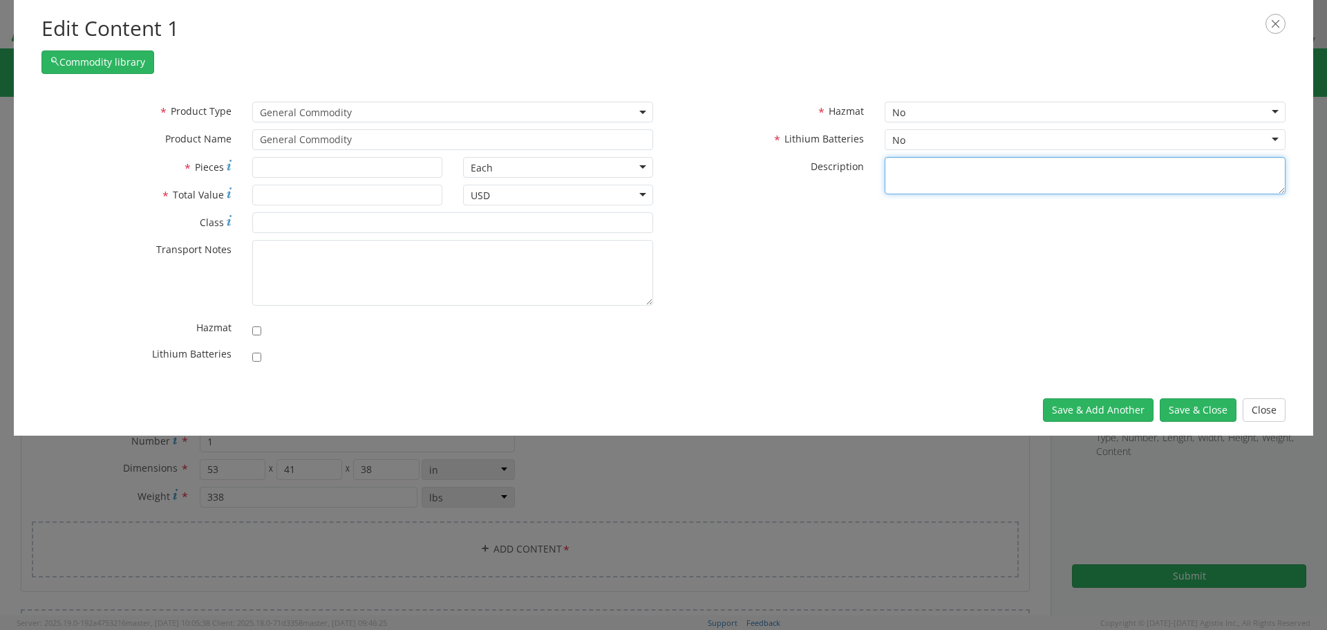
click at [907, 171] on textarea "* Description" at bounding box center [1085, 176] width 401 height 38
type textarea "Strike down chain drive"
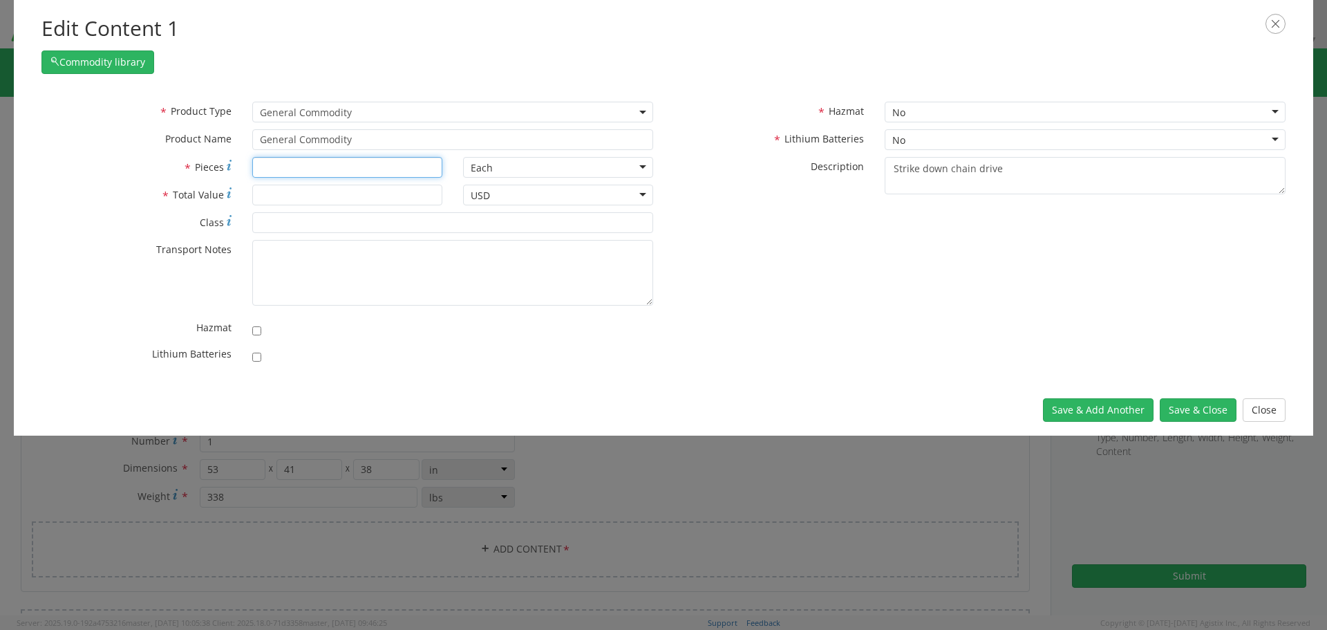
click at [378, 167] on input "* Pieces" at bounding box center [347, 167] width 190 height 21
type input "1"
click at [348, 201] on input "* Total Value" at bounding box center [347, 195] width 190 height 21
type input "230000"
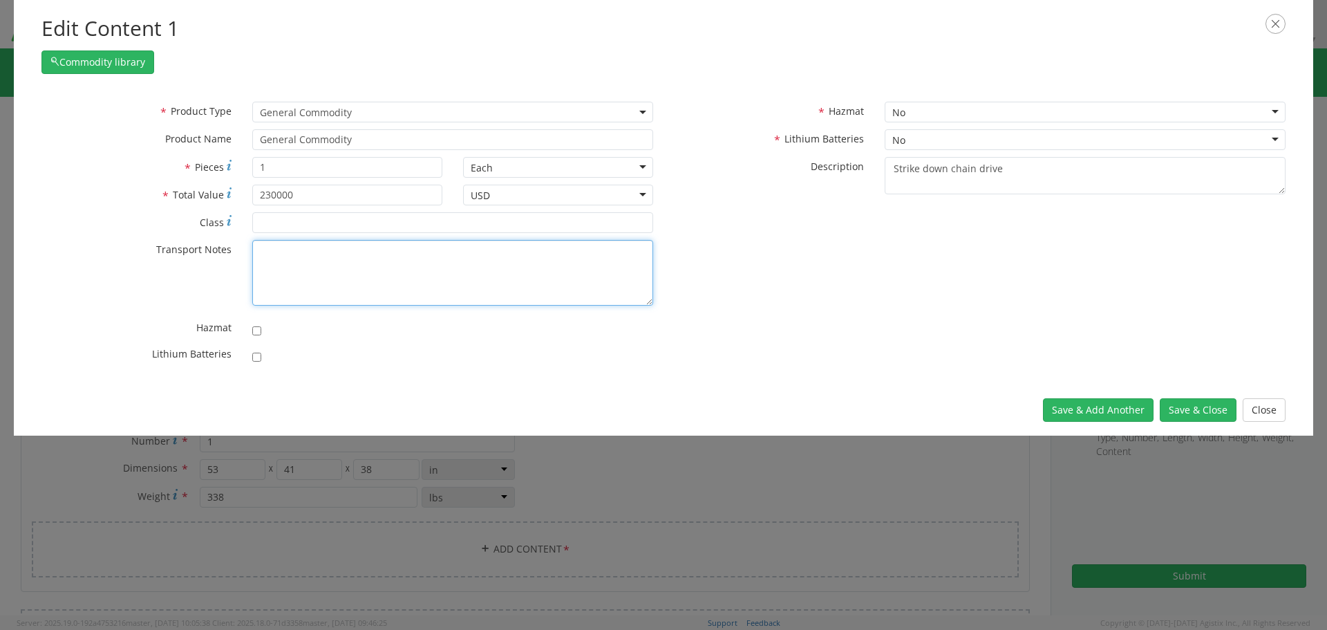
click at [385, 262] on textarea "* Transport Notes" at bounding box center [452, 273] width 401 height 66
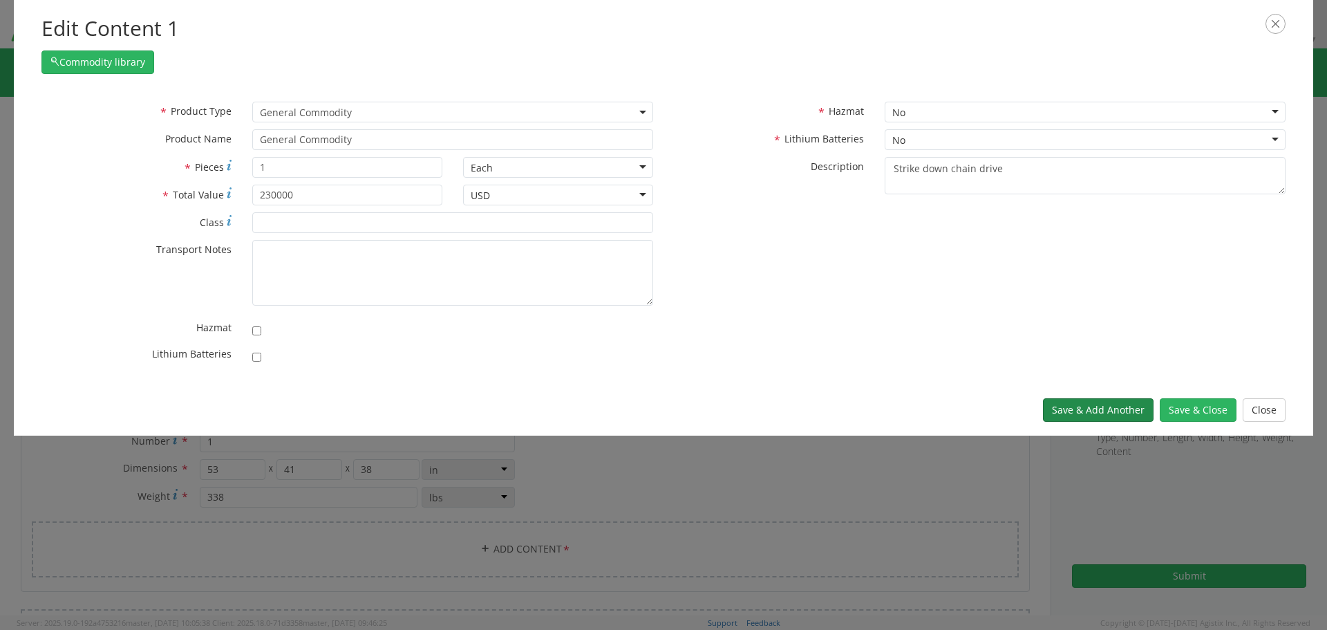
click at [1082, 411] on button "Save & Add Another" at bounding box center [1098, 409] width 111 height 23
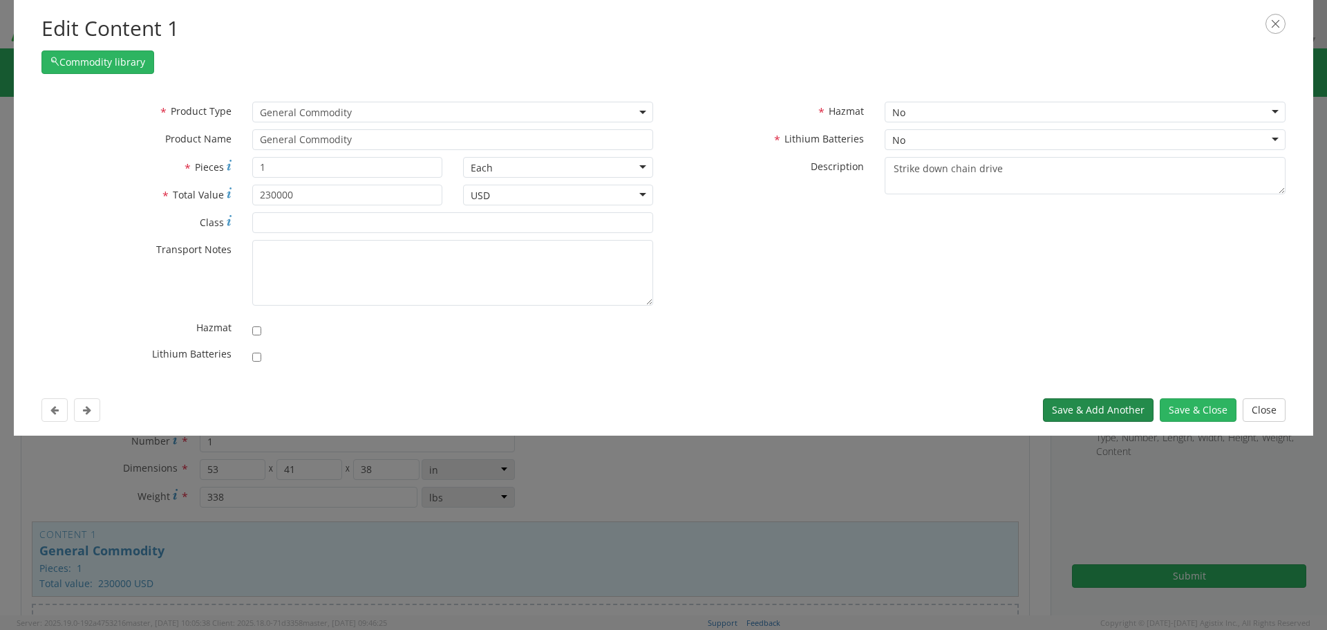
select select
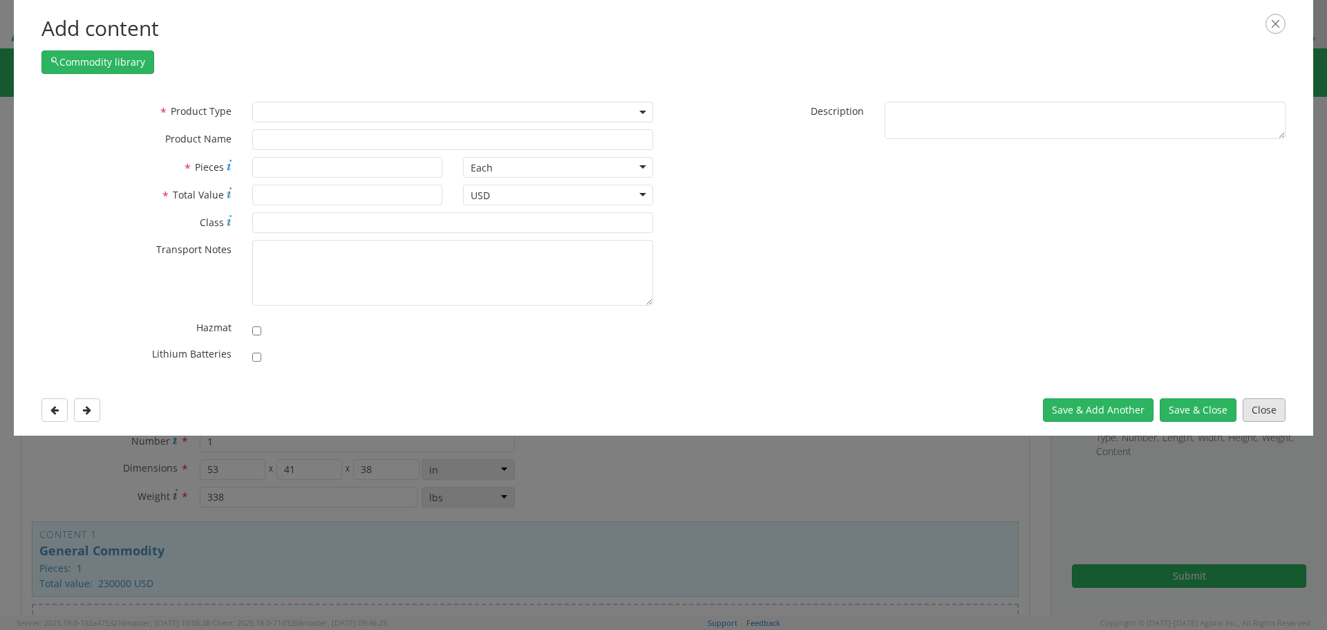
click at [1268, 405] on button "Close" at bounding box center [1264, 409] width 43 height 23
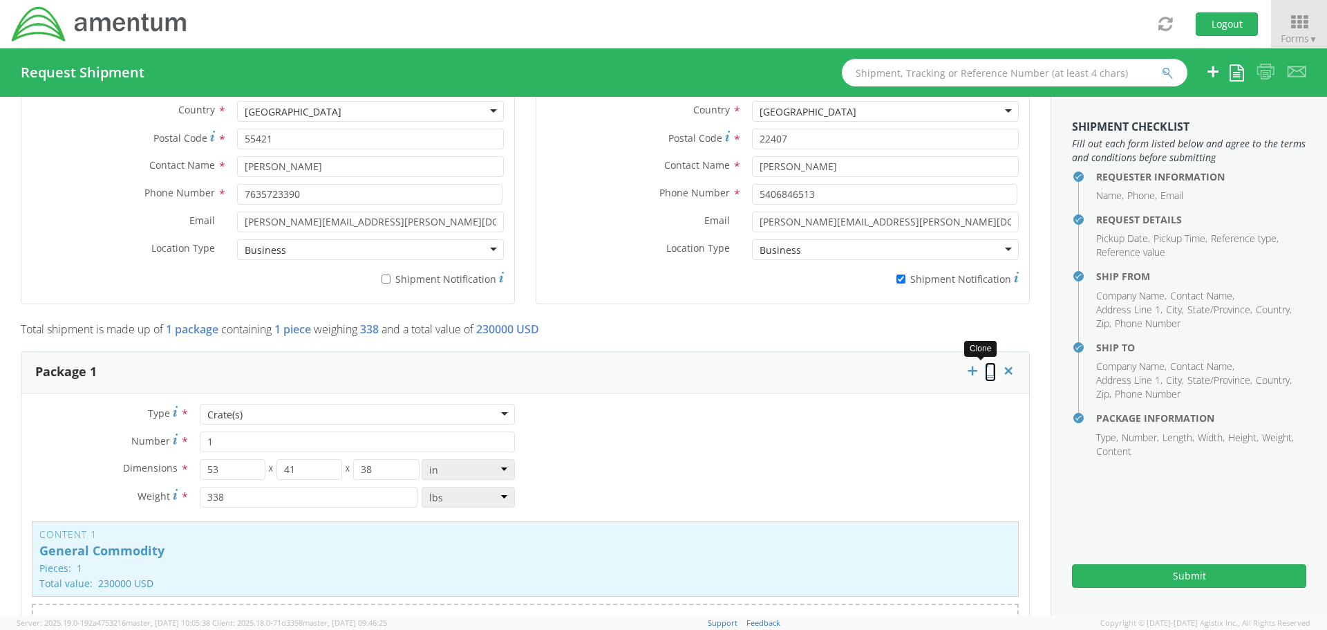
click at [985, 370] on icon at bounding box center [990, 371] width 11 height 14
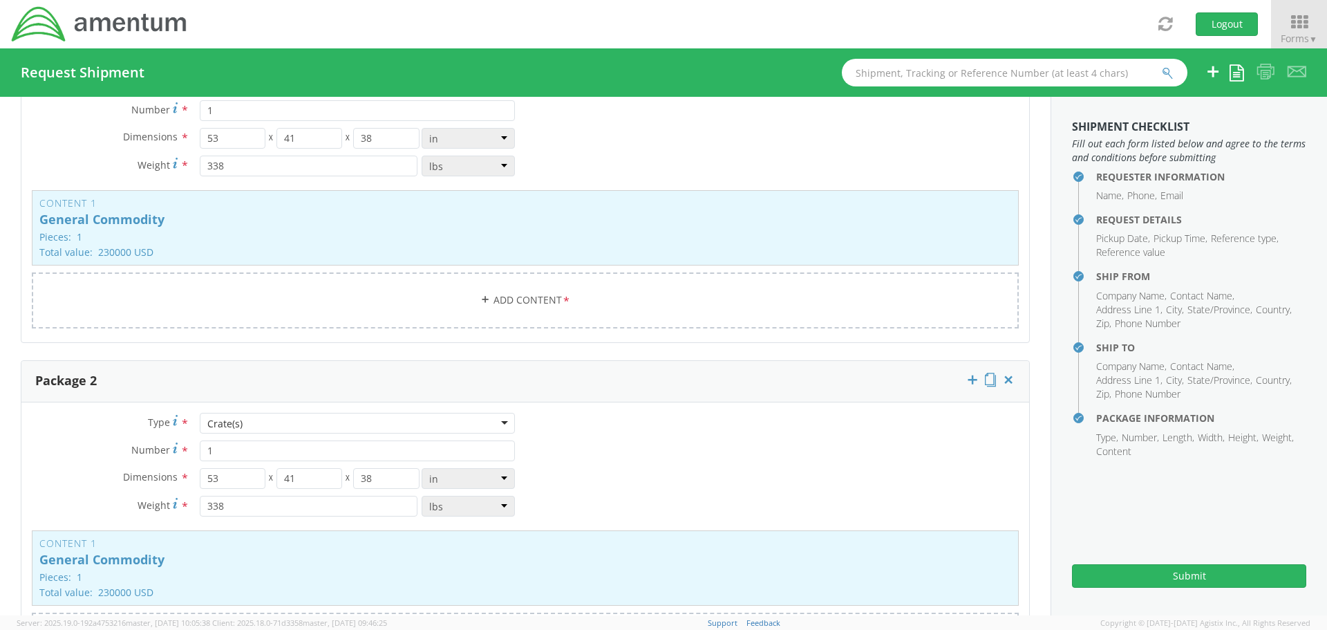
scroll to position [1244, 0]
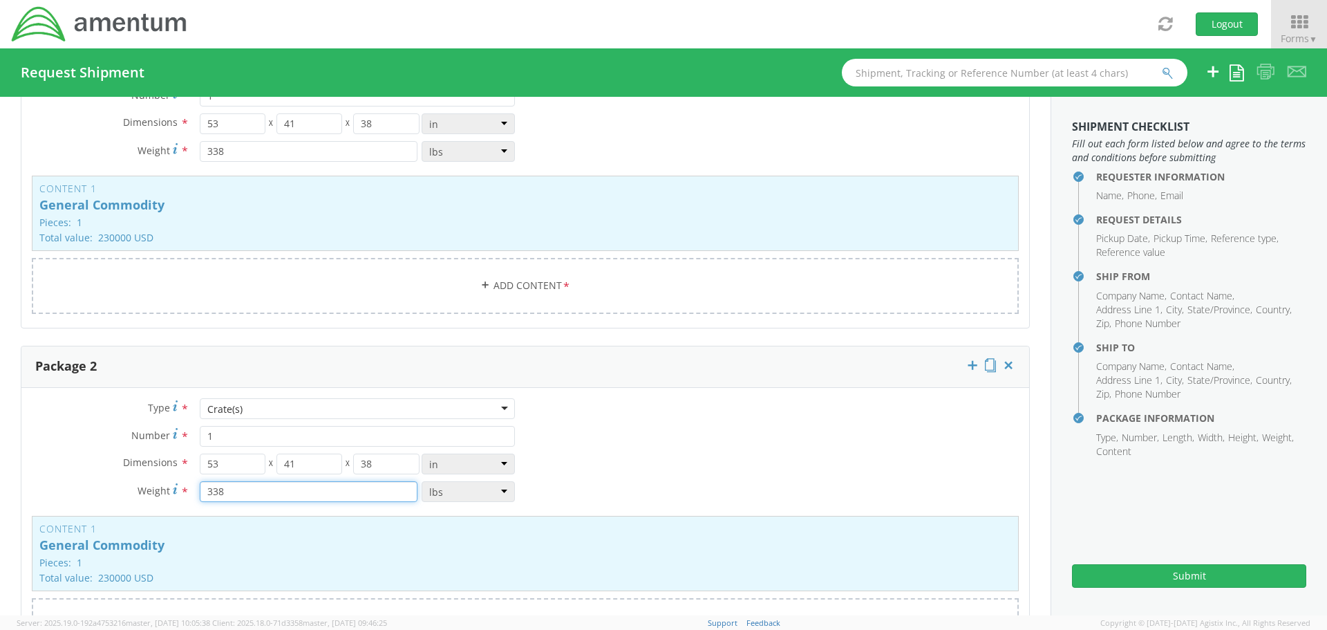
click at [232, 491] on input "338" at bounding box center [309, 491] width 218 height 21
type input "350"
click at [648, 455] on div "Type * Crate(s) Crate(s) Crate(s) Envelope Pallet(s) Oversized (Not Stackable) …" at bounding box center [525, 534] width 1008 height 273
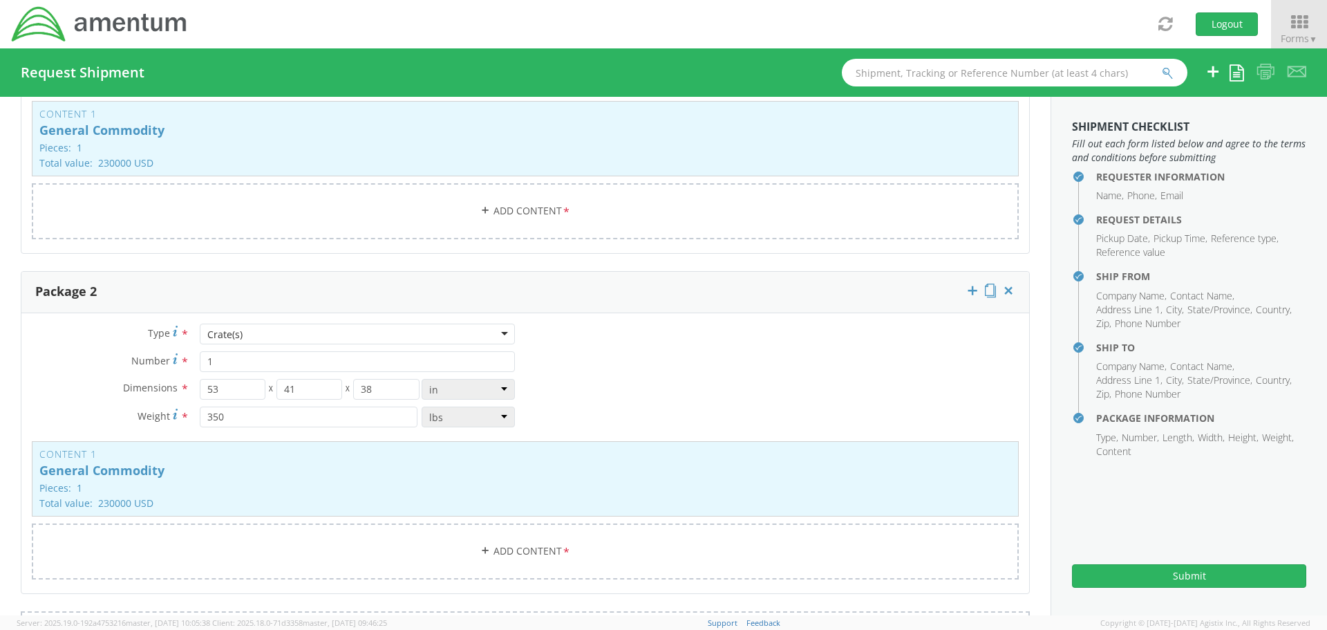
scroll to position [1313, 0]
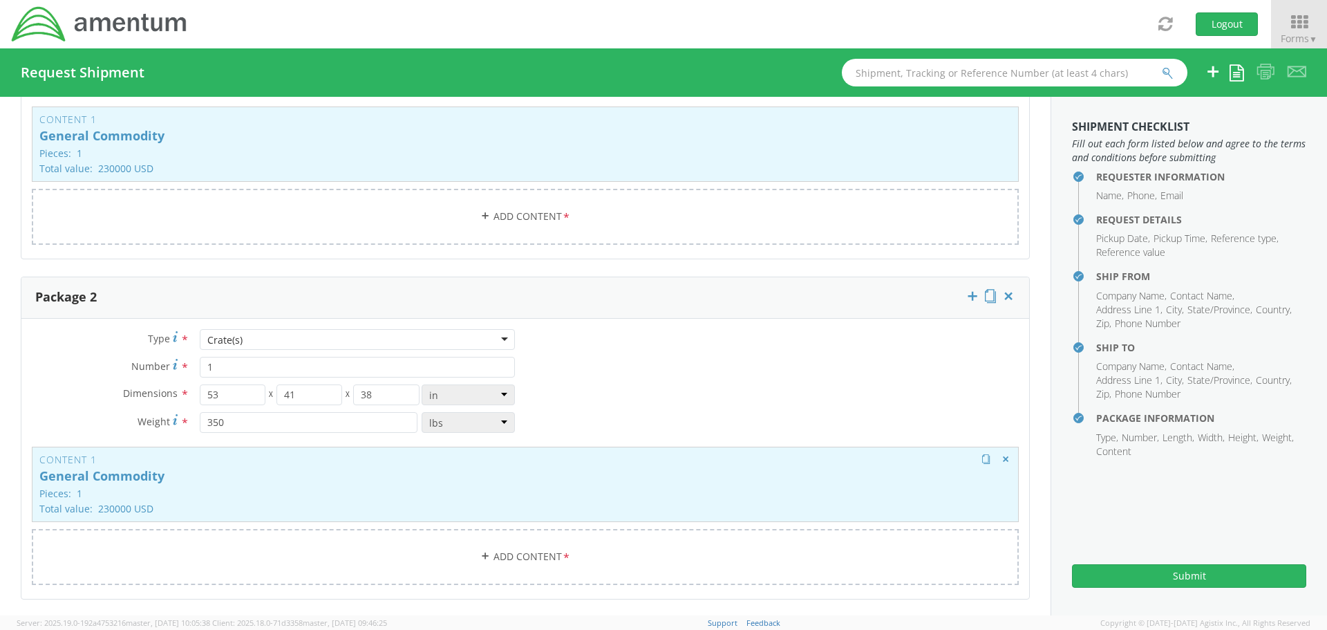
click at [223, 487] on div "Content 1 General Commodity Pieces: 1 Total value: 230000 USD HAZMAT" at bounding box center [525, 483] width 987 height 75
select select "COMMODITY"
type input "General Commodity"
type input "1"
type input "230000"
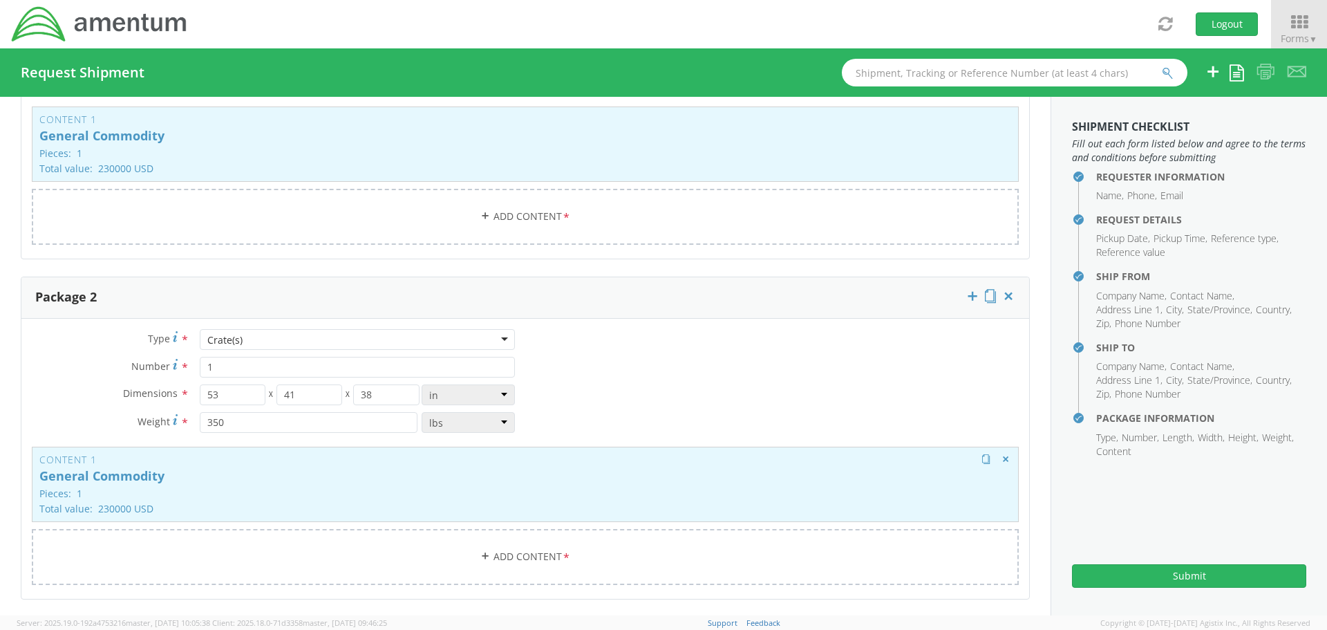
type textarea "Strike down chain drive"
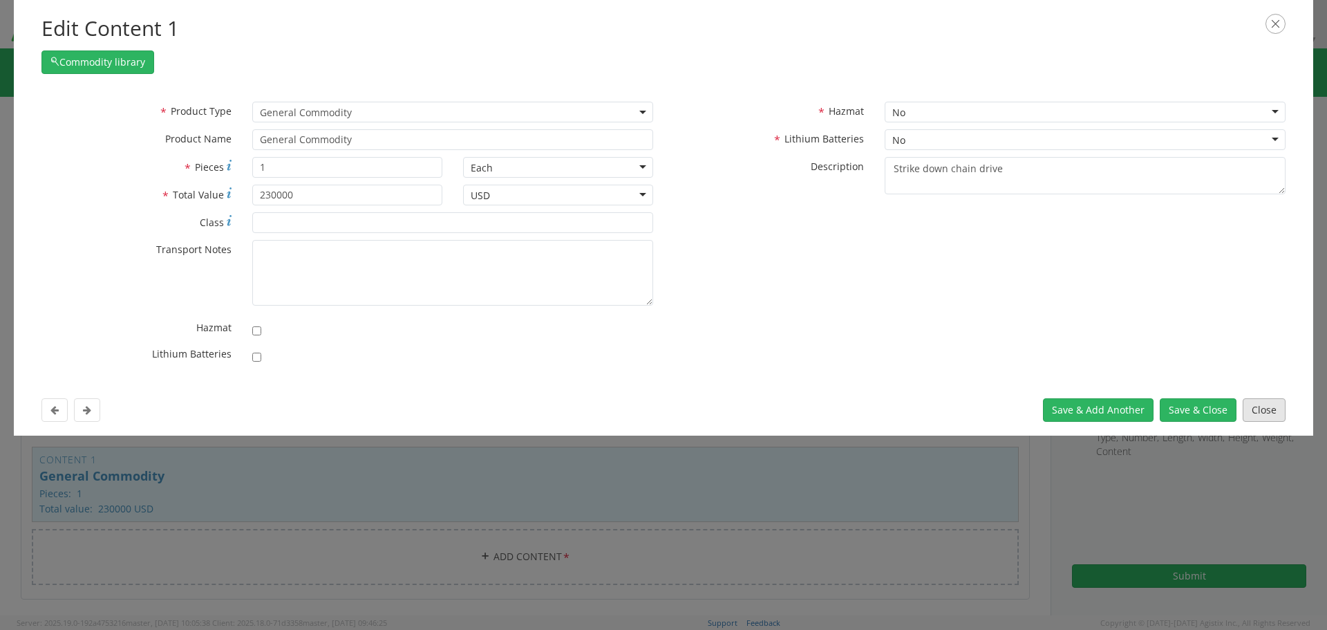
click at [1261, 409] on button "Close" at bounding box center [1264, 409] width 43 height 23
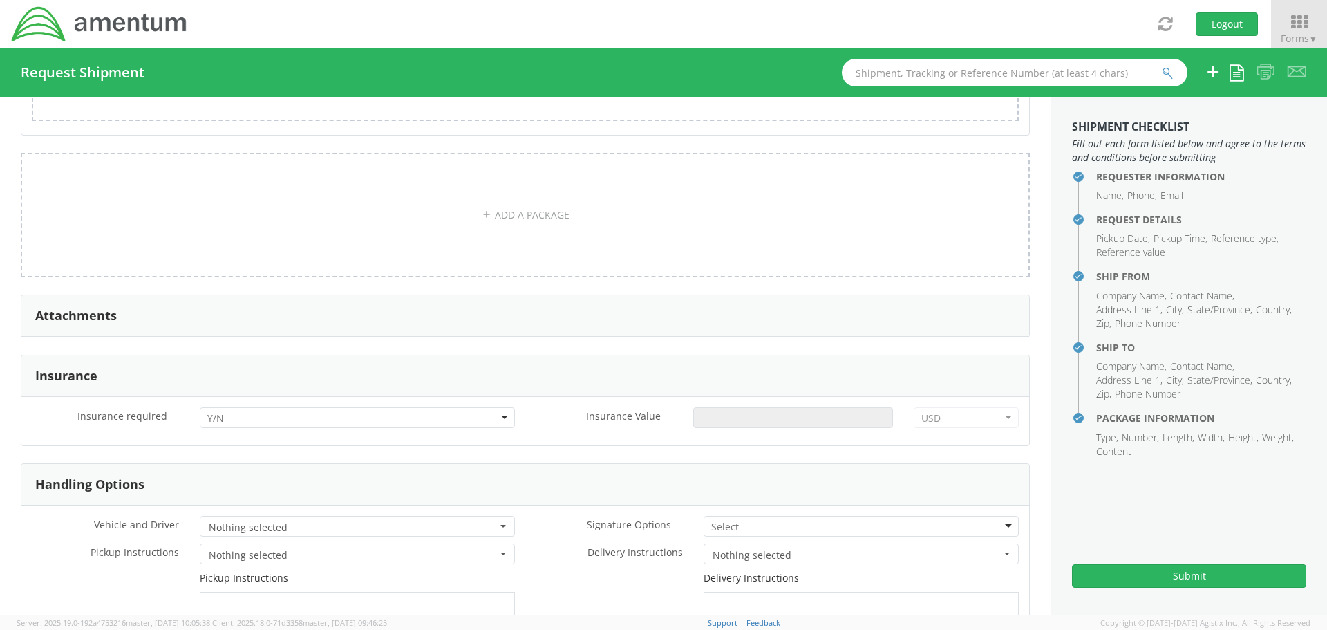
scroll to position [1728, 0]
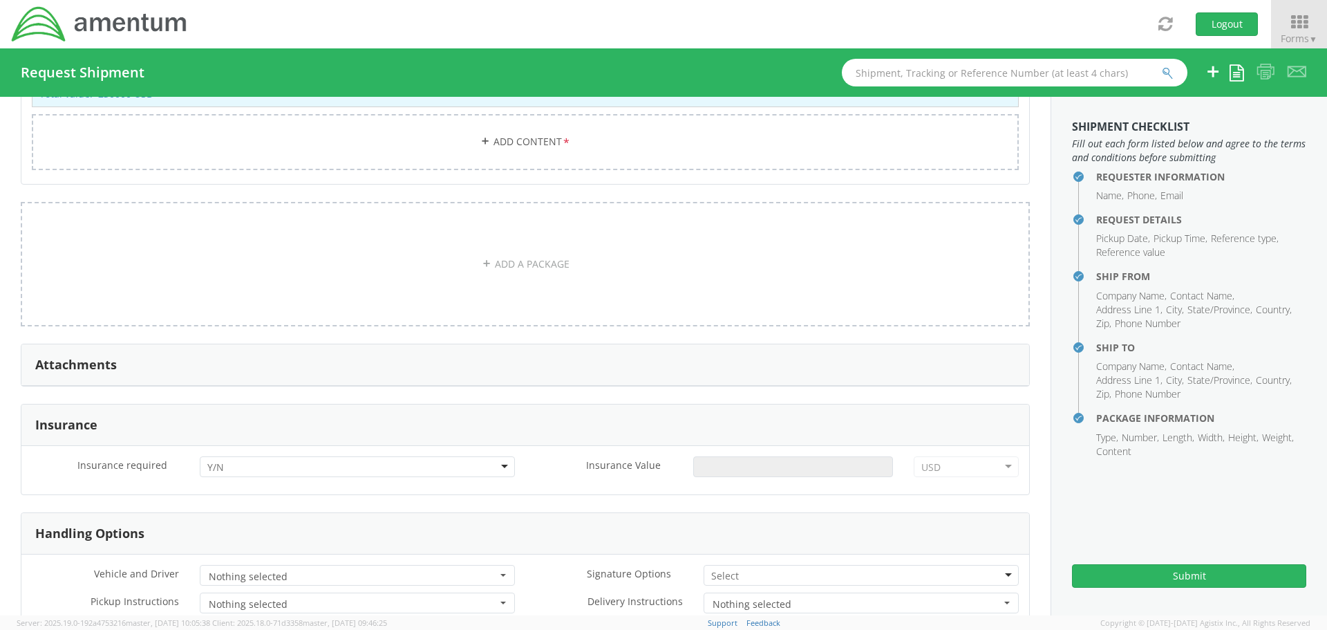
click at [497, 468] on div at bounding box center [357, 466] width 315 height 21
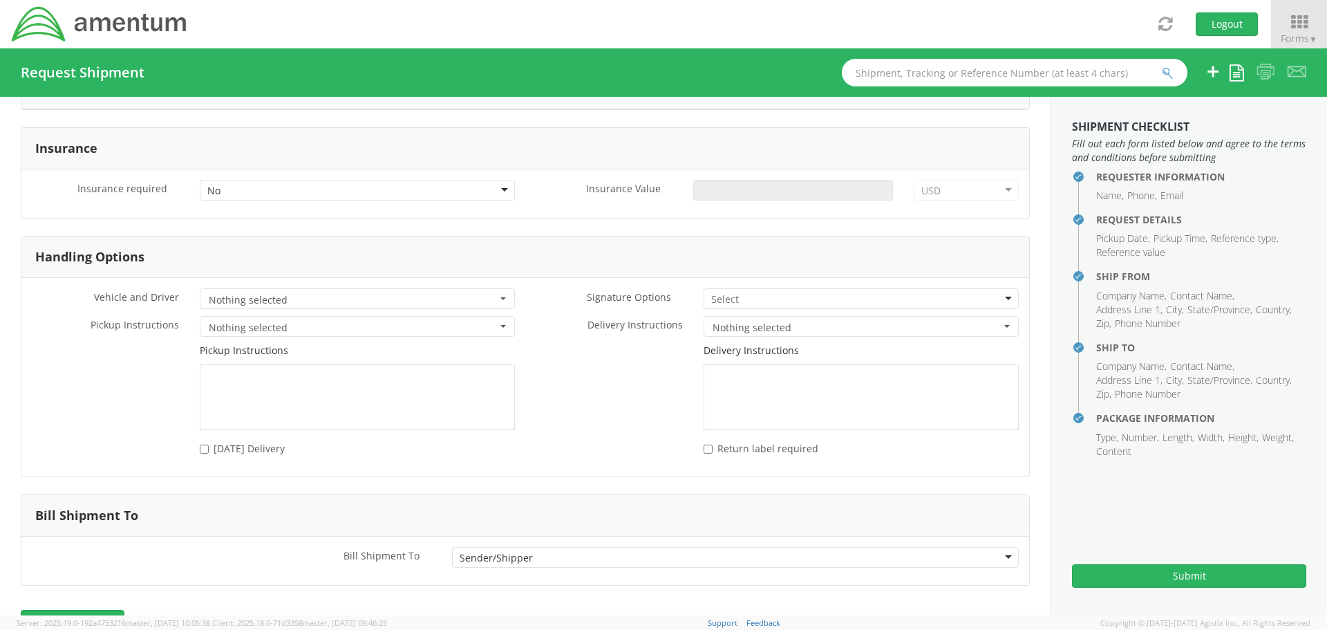
scroll to position [2047, 0]
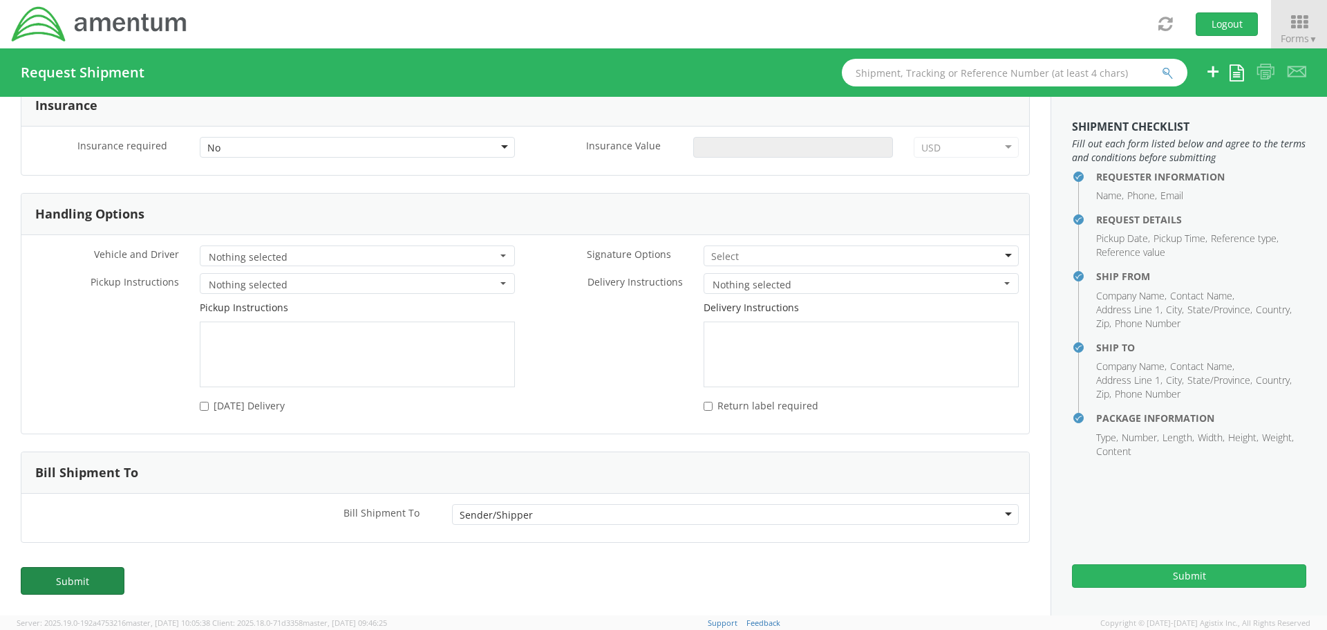
click at [75, 570] on link "Submit" at bounding box center [73, 581] width 104 height 28
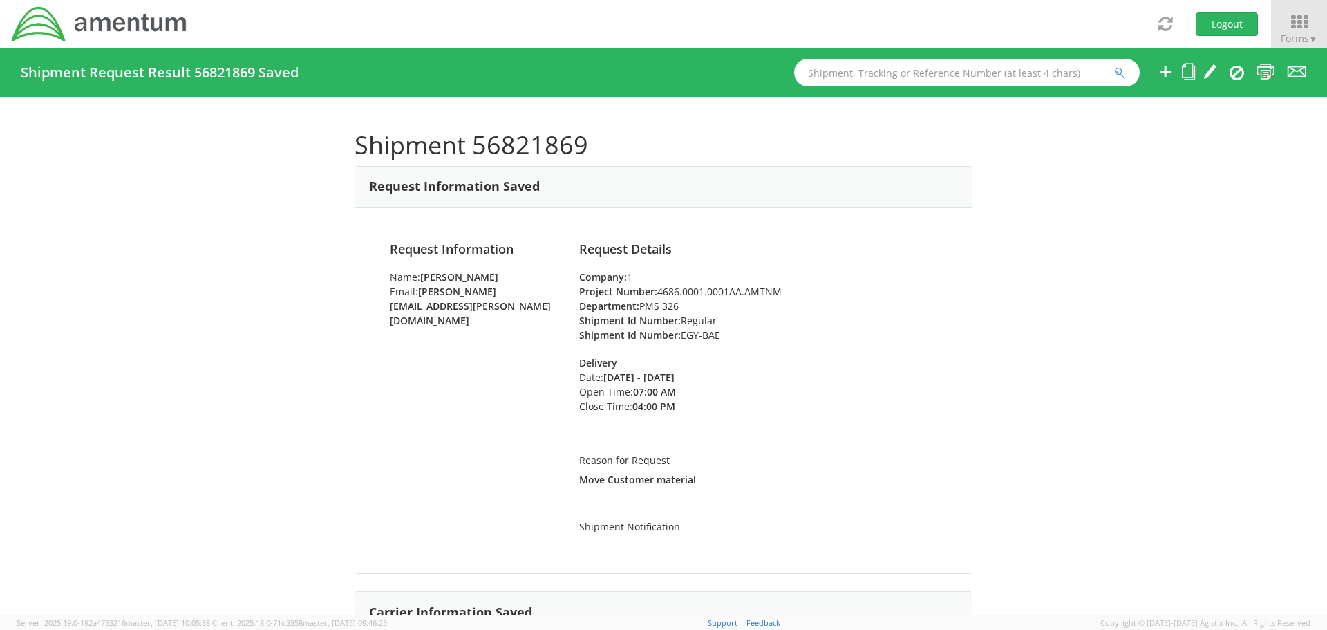
click at [1127, 373] on div "Shipment 56821869 Request Information Saved Request Information Name: [PERSON_N…" at bounding box center [663, 356] width 1327 height 518
